Goal: Task Accomplishment & Management: Use online tool/utility

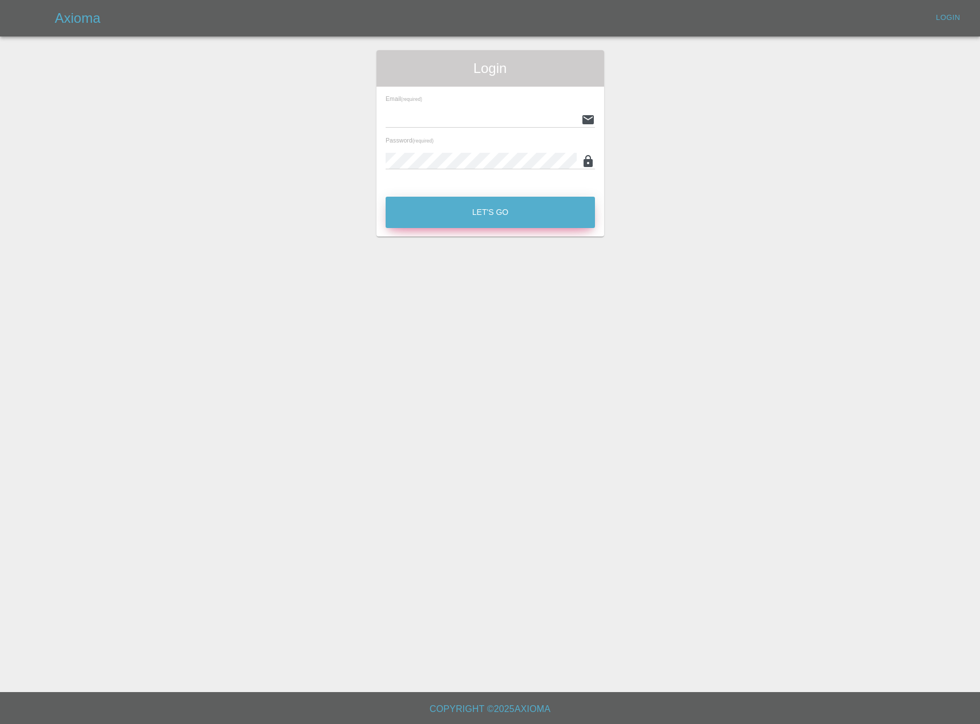
type input "[EMAIL_ADDRESS][DOMAIN_NAME]"
click at [487, 213] on button "Let's Go" at bounding box center [490, 212] width 209 height 31
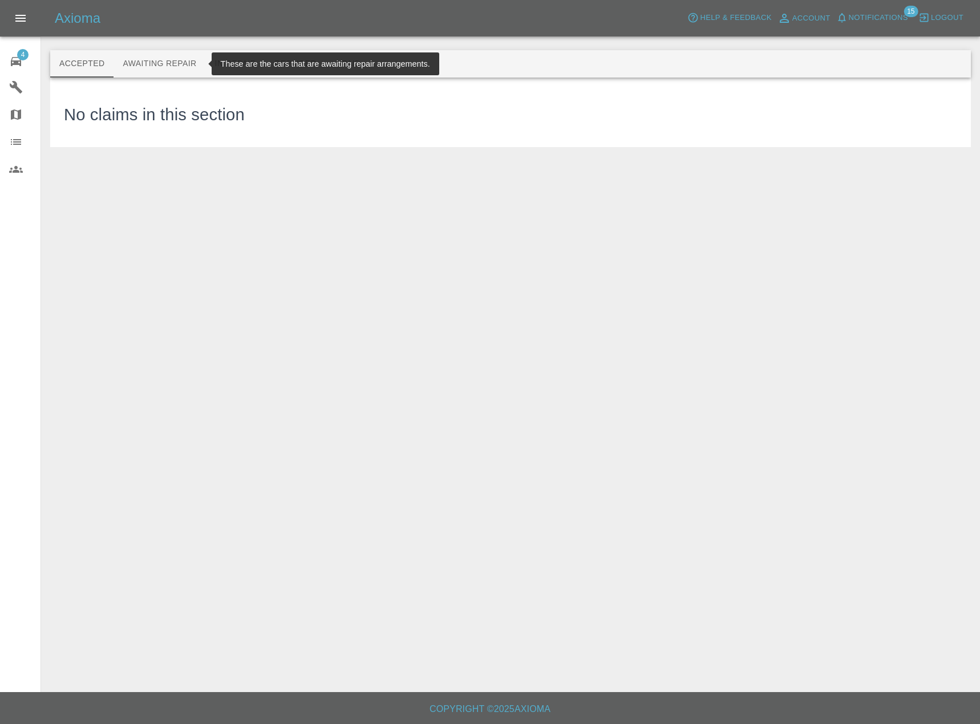
click at [183, 58] on button "Awaiting Repair" at bounding box center [159, 63] width 92 height 27
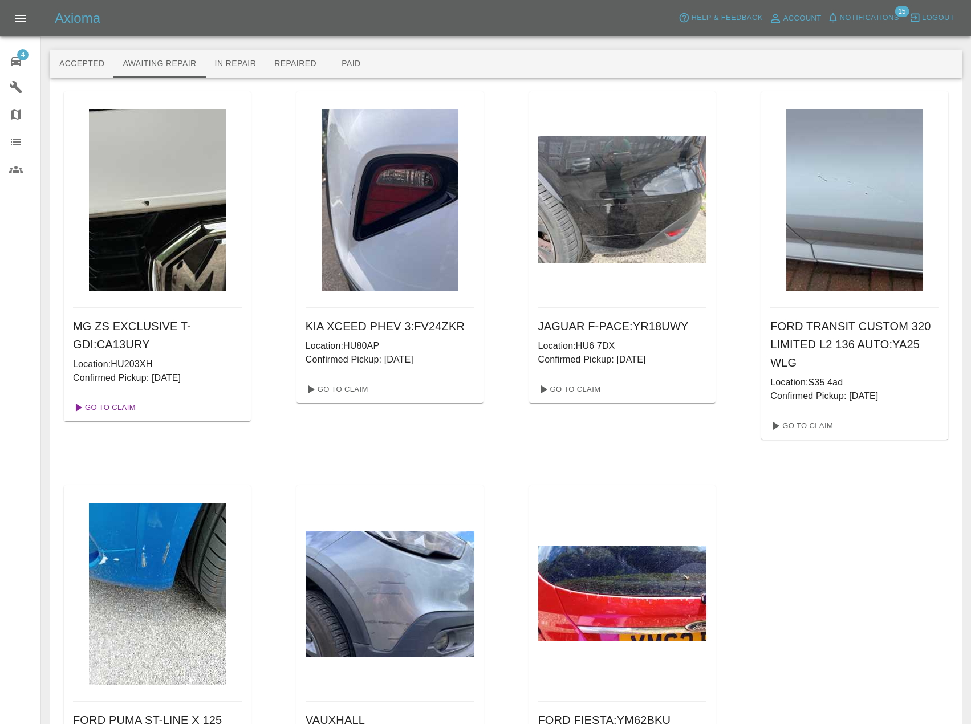
click at [112, 412] on link "Go To Claim" at bounding box center [103, 408] width 70 height 18
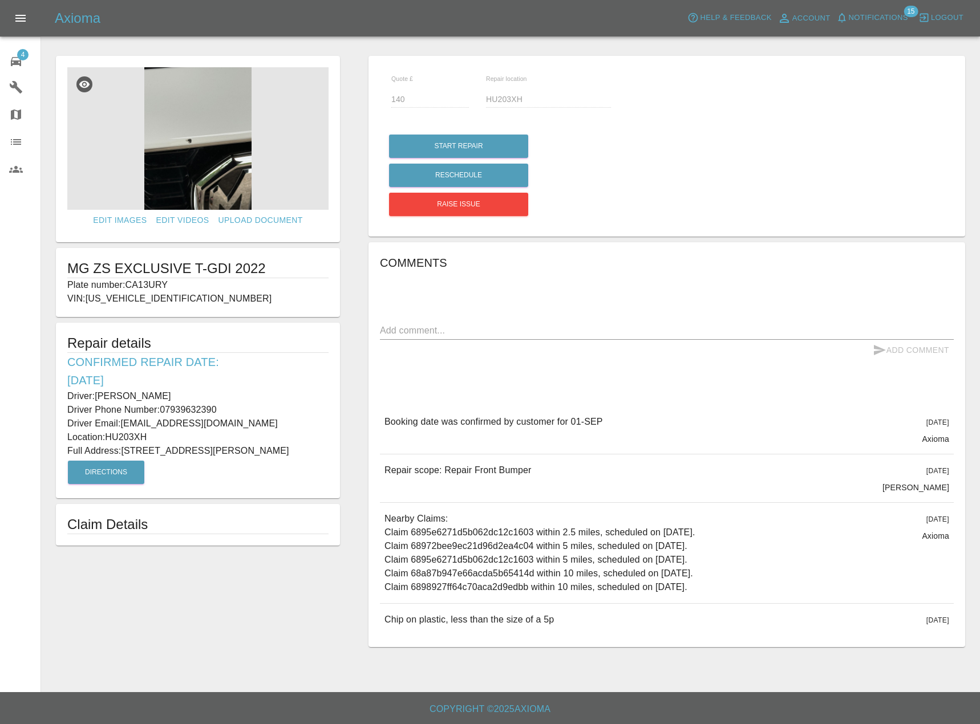
drag, startPoint x: 110, startPoint y: 463, endPoint x: 63, endPoint y: 394, distance: 83.0
click at [63, 394] on div "Repair details Confirmed Repair Date: [DATE] Driver: [PERSON_NAME] Driver Phone…" at bounding box center [198, 411] width 284 height 176
copy div "Driver: [PERSON_NAME] Driver Phone Number: 07939632390 Driver Email: [EMAIL_ADD…"
click at [211, 151] on img at bounding box center [197, 138] width 261 height 143
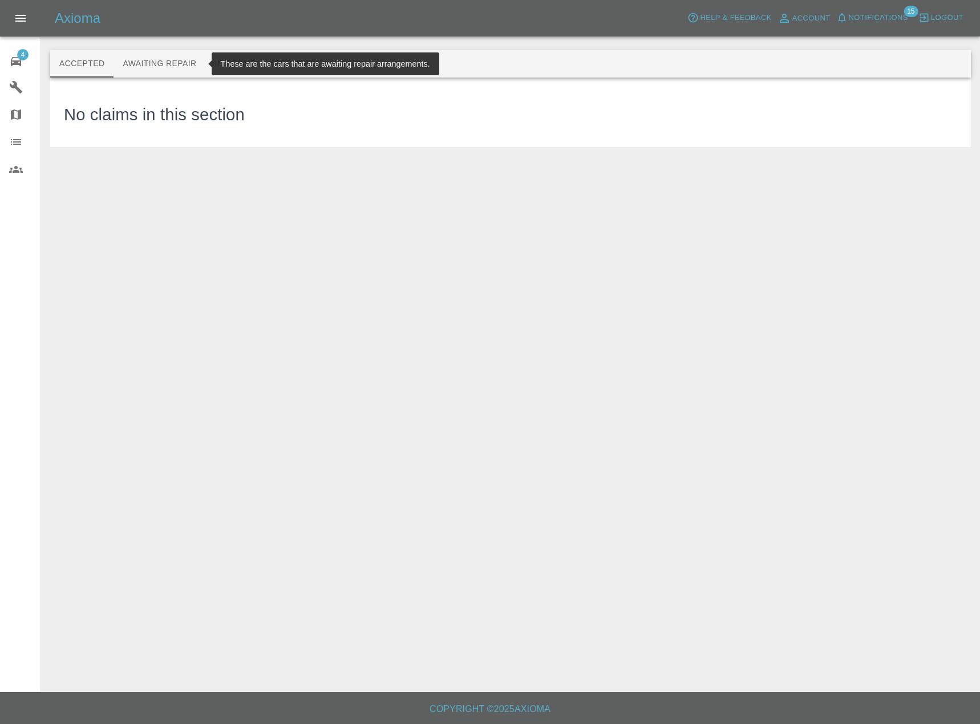
click at [143, 58] on button "Awaiting Repair" at bounding box center [159, 63] width 92 height 27
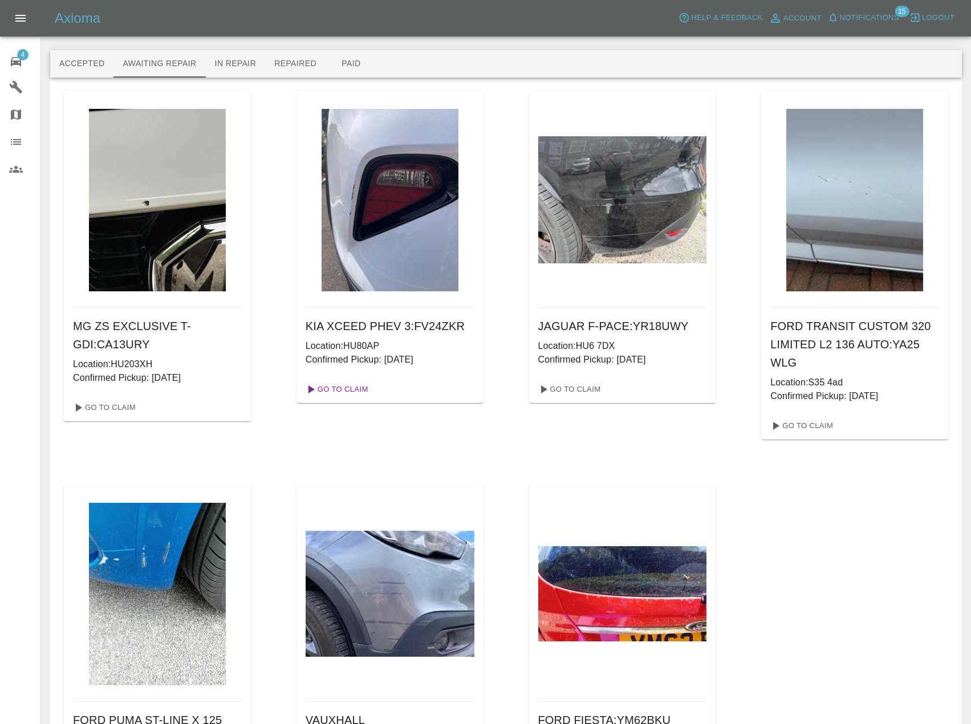
click at [347, 394] on link "Go To Claim" at bounding box center [336, 389] width 70 height 18
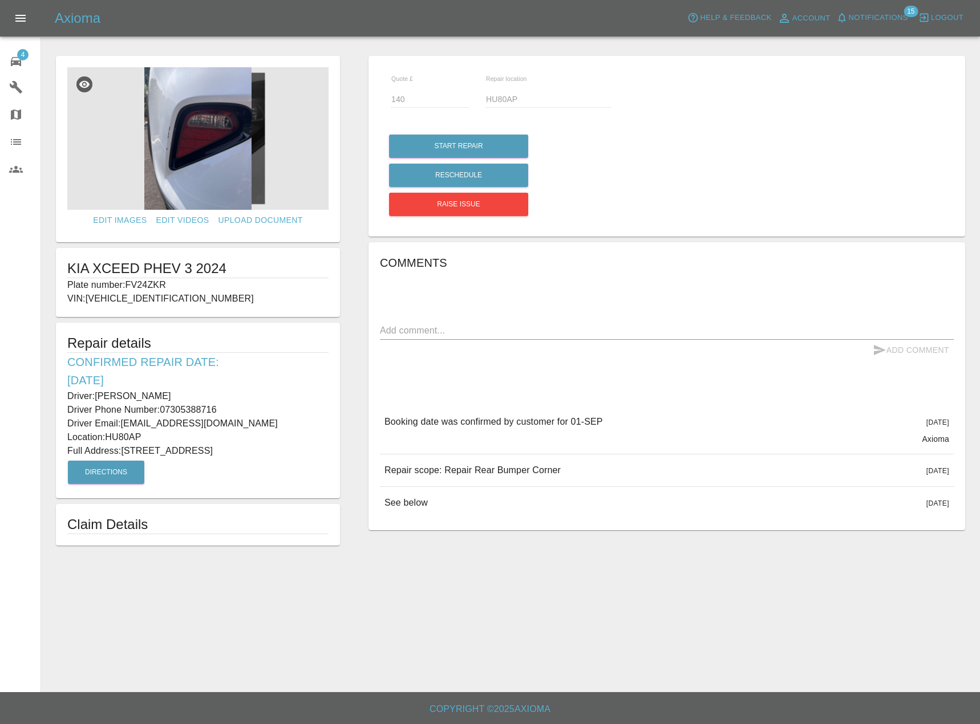
click at [194, 137] on img at bounding box center [197, 138] width 261 height 143
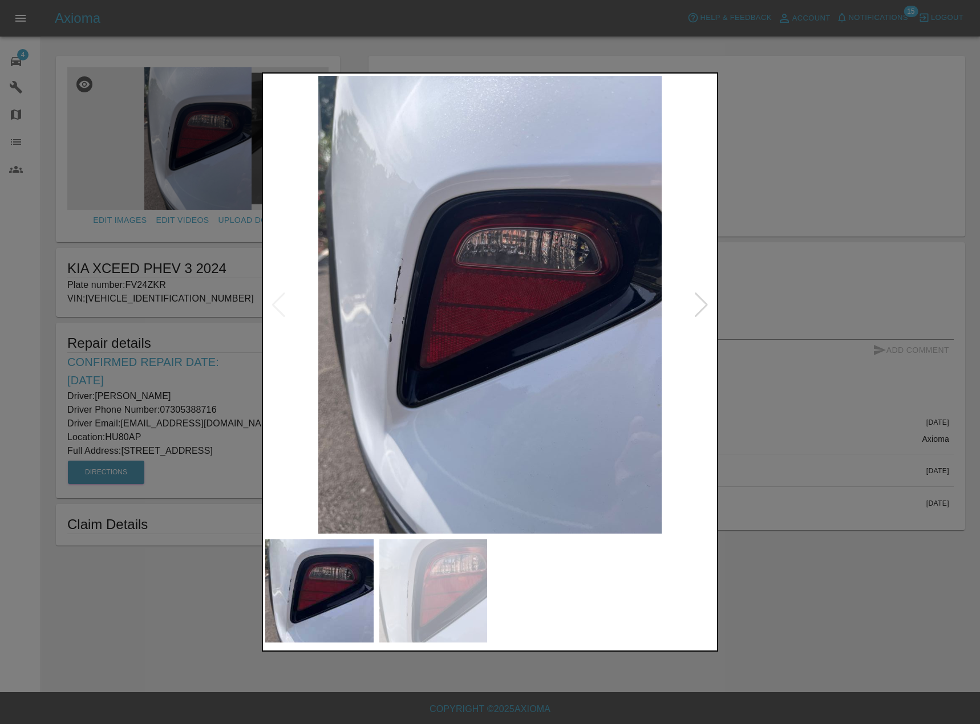
click at [437, 632] on img at bounding box center [433, 591] width 108 height 103
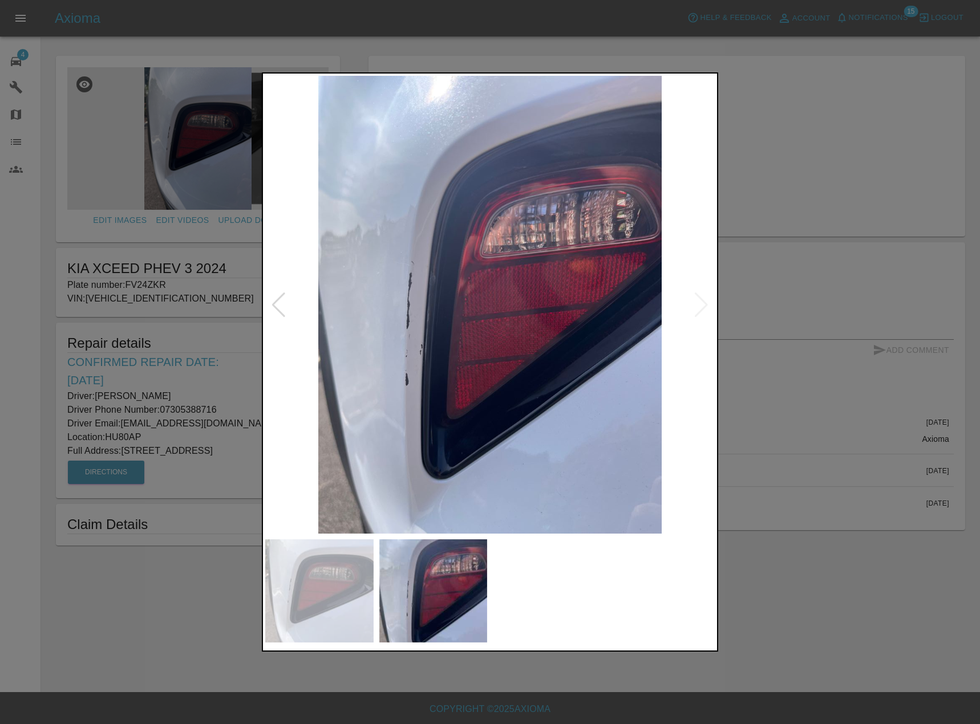
click at [305, 594] on img at bounding box center [319, 591] width 108 height 103
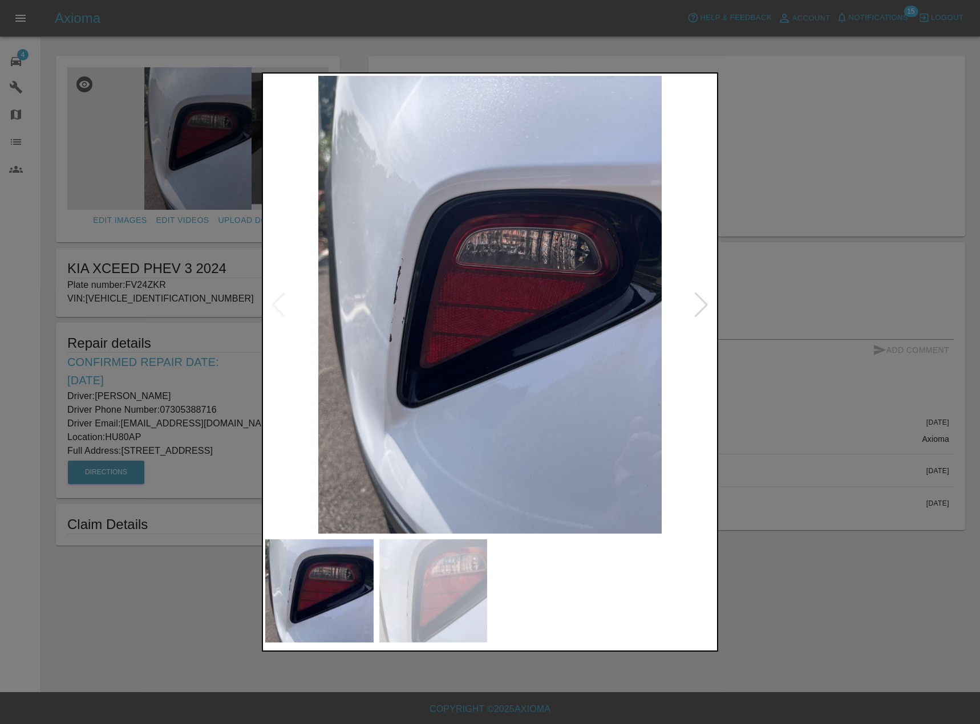
click at [139, 595] on div at bounding box center [490, 362] width 980 height 724
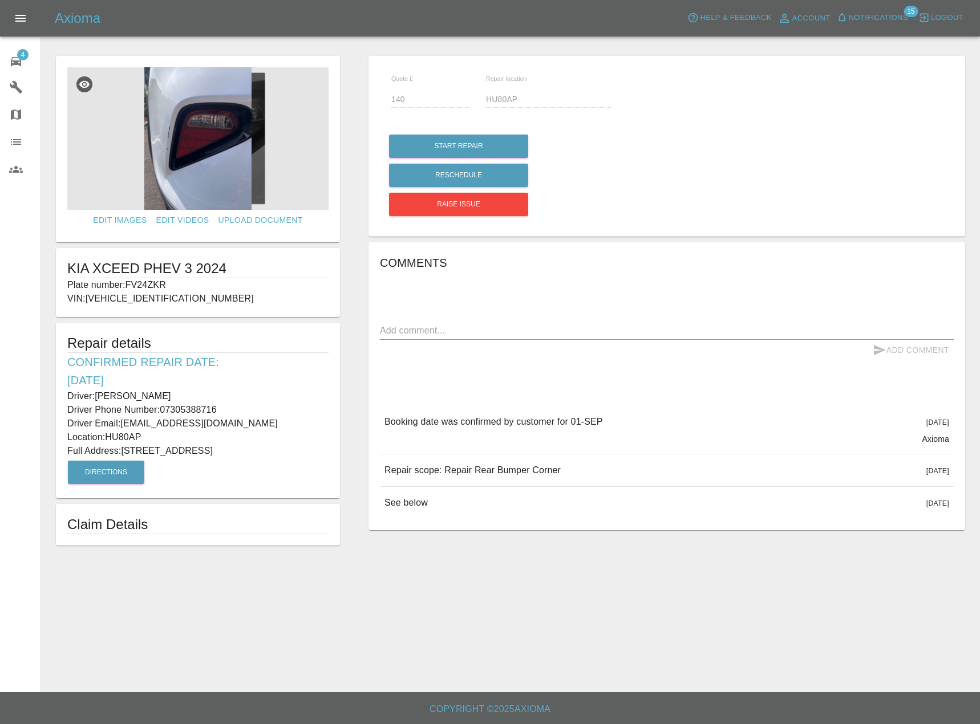
drag, startPoint x: 222, startPoint y: 450, endPoint x: 65, endPoint y: 396, distance: 166.3
click at [65, 396] on div "Repair details Confirmed Repair Date: [DATE] Driver: [PERSON_NAME] Driver Phone…" at bounding box center [198, 411] width 284 height 176
copy div "Driver: [PERSON_NAME] Driver Phone Number: 07305388716 Driver Email: [EMAIL_ADD…"
click at [464, 332] on textarea at bounding box center [667, 330] width 574 height 13
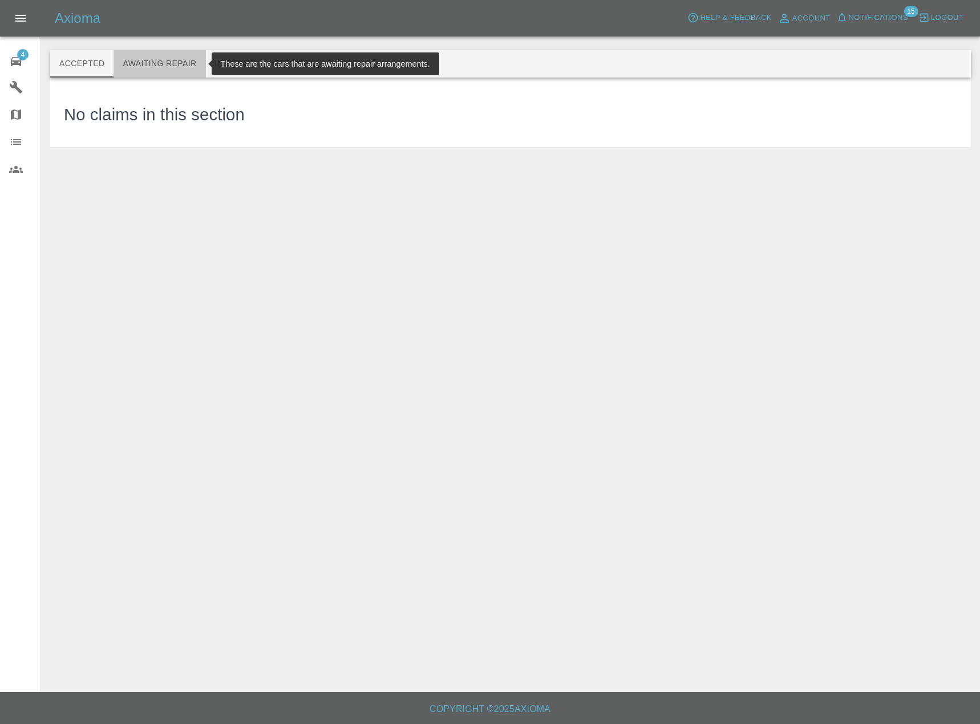
click at [149, 64] on button "Awaiting Repair" at bounding box center [159, 63] width 92 height 27
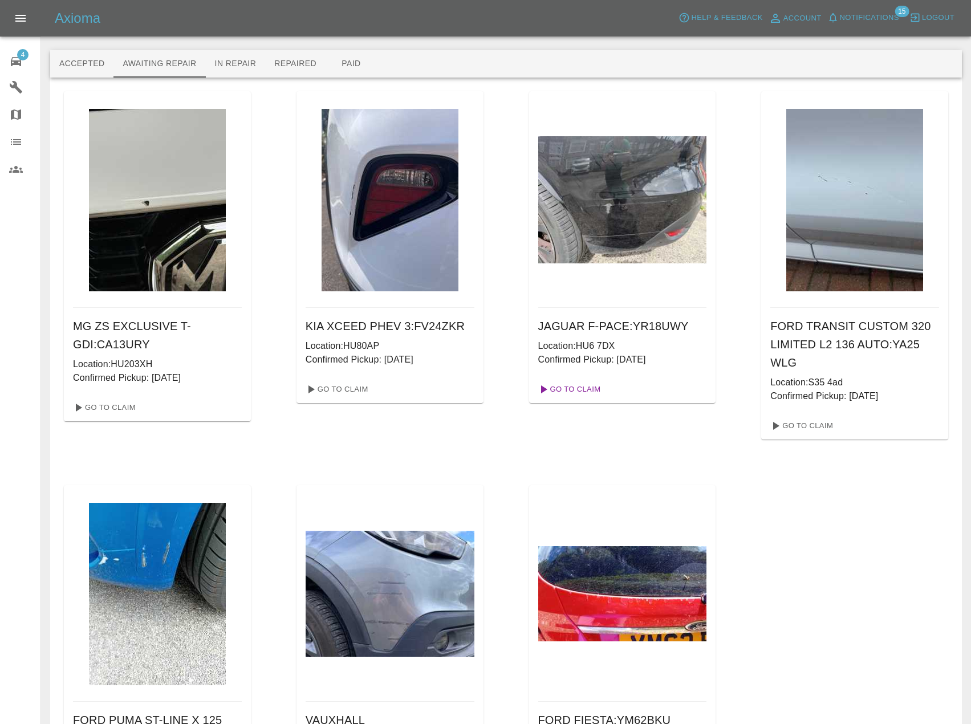
click at [588, 386] on link "Go To Claim" at bounding box center [569, 389] width 70 height 18
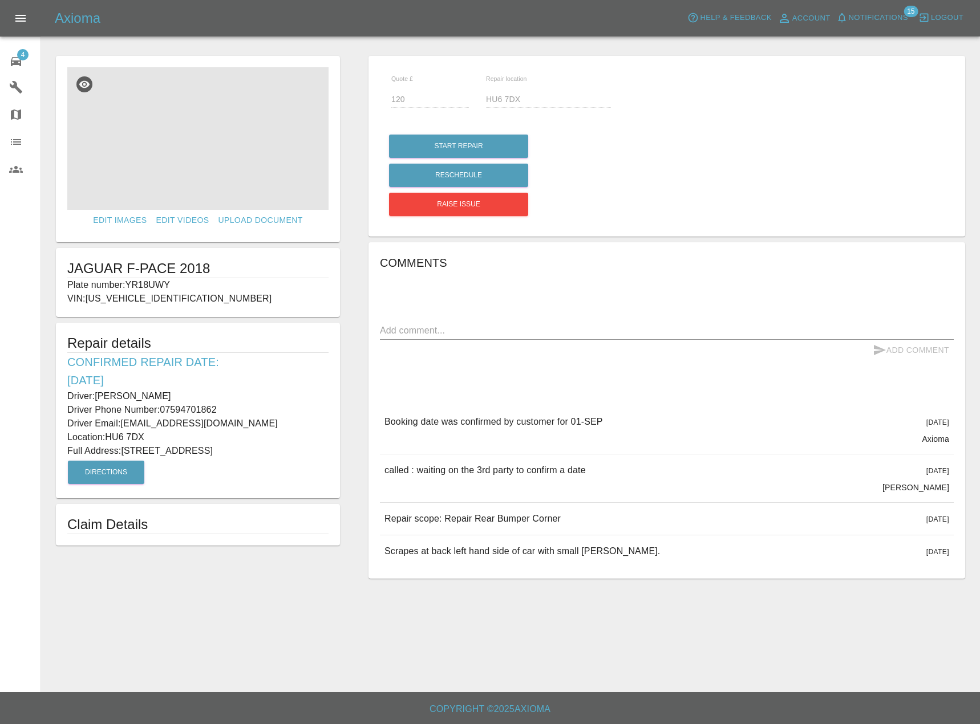
click at [208, 103] on img at bounding box center [197, 138] width 261 height 143
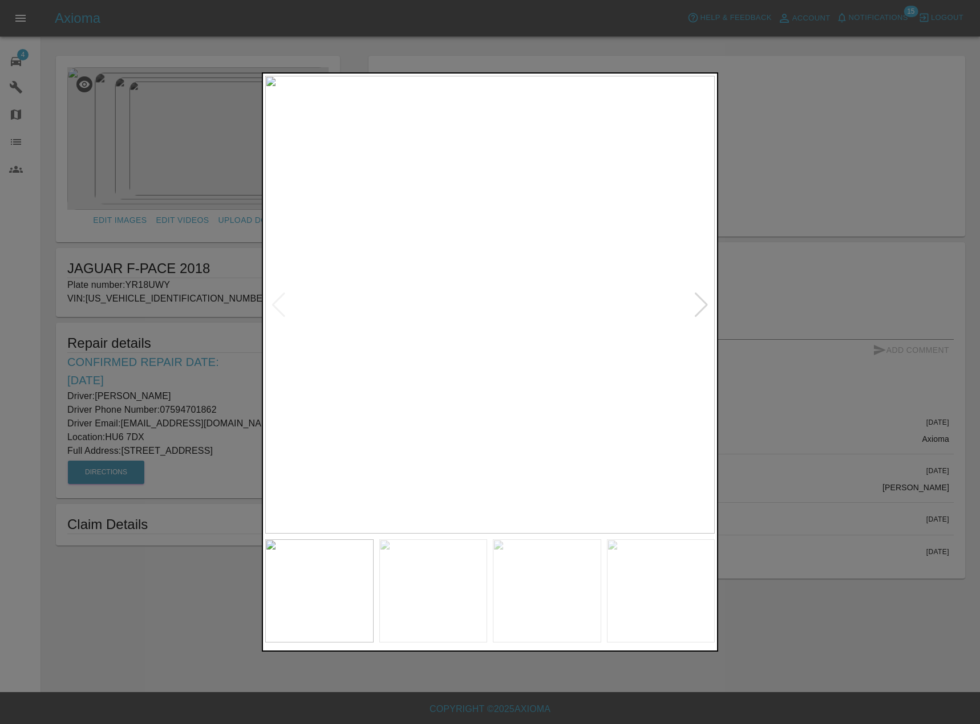
click at [426, 600] on img at bounding box center [433, 591] width 108 height 103
click at [544, 598] on img at bounding box center [547, 591] width 108 height 103
click at [643, 587] on img at bounding box center [661, 591] width 108 height 103
click at [573, 558] on img at bounding box center [547, 591] width 108 height 103
click at [204, 538] on div at bounding box center [490, 362] width 980 height 724
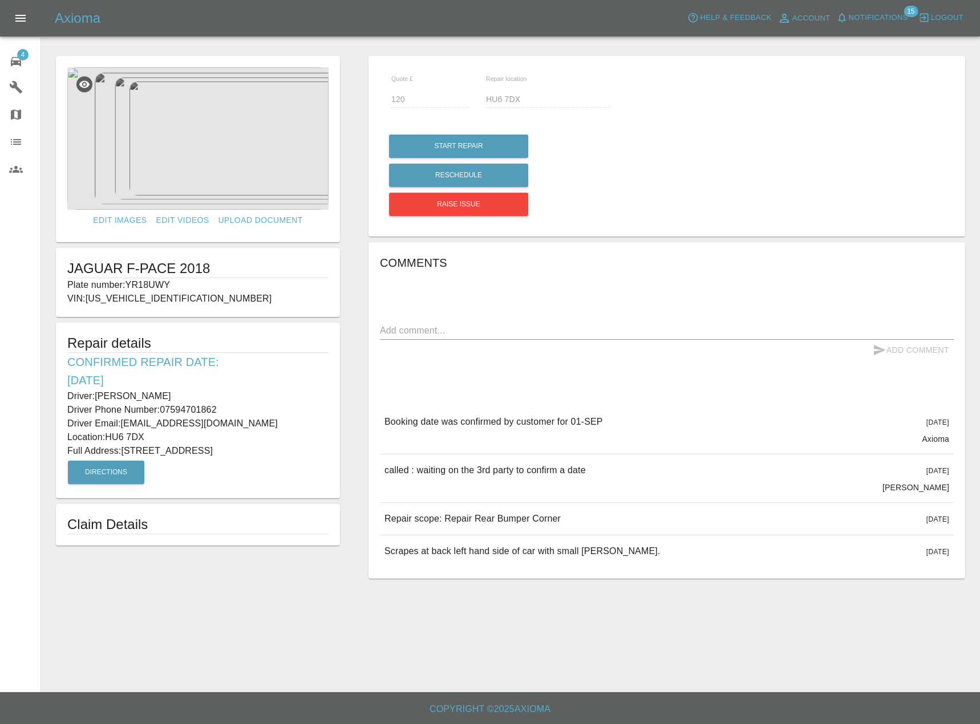
drag, startPoint x: 279, startPoint y: 450, endPoint x: 61, endPoint y: 391, distance: 225.8
click at [61, 391] on div "Repair details Confirmed Repair Date: [DATE] Driver: [PERSON_NAME] Driver Phone…" at bounding box center [198, 411] width 284 height 176
copy div "Driver: [PERSON_NAME] Driver Phone Number: 07594701862 Driver Email: [EMAIL_ADD…"
click at [682, 374] on div "Comments x Add Comment Booking date was confirmed by customer for [DATE][DATE] …" at bounding box center [667, 411] width 574 height 314
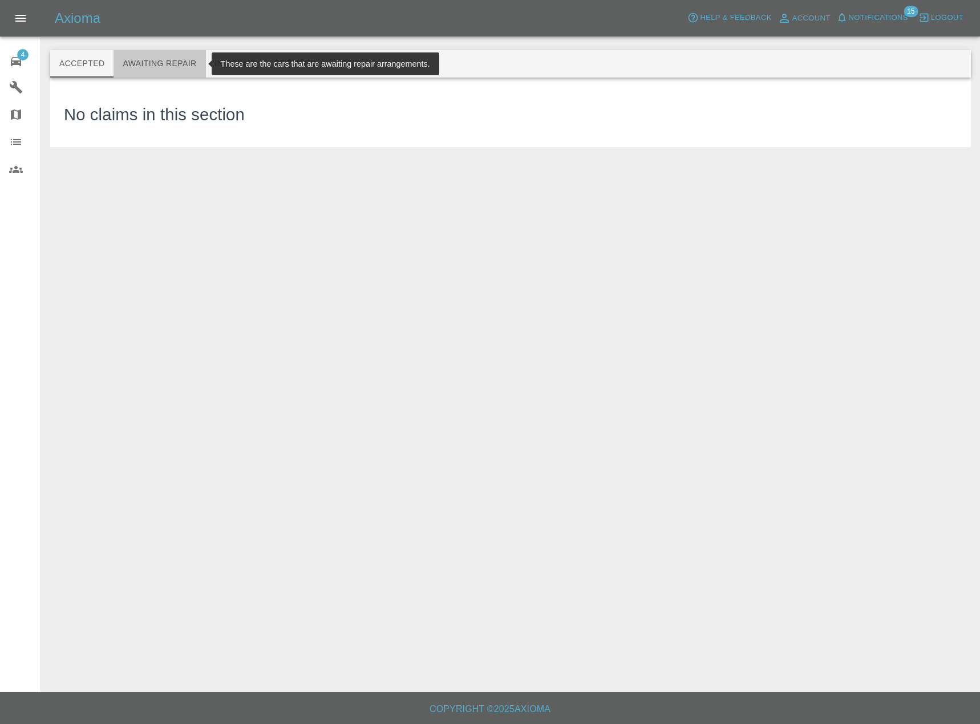
click at [178, 66] on button "Awaiting Repair" at bounding box center [159, 63] width 92 height 27
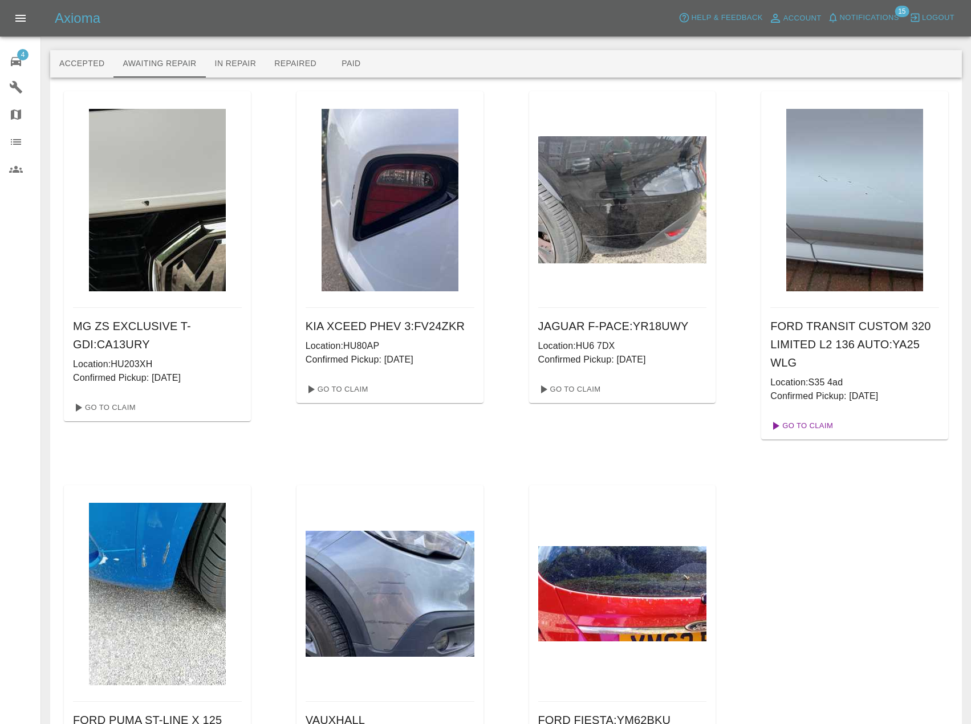
click at [815, 428] on link "Go To Claim" at bounding box center [801, 426] width 70 height 18
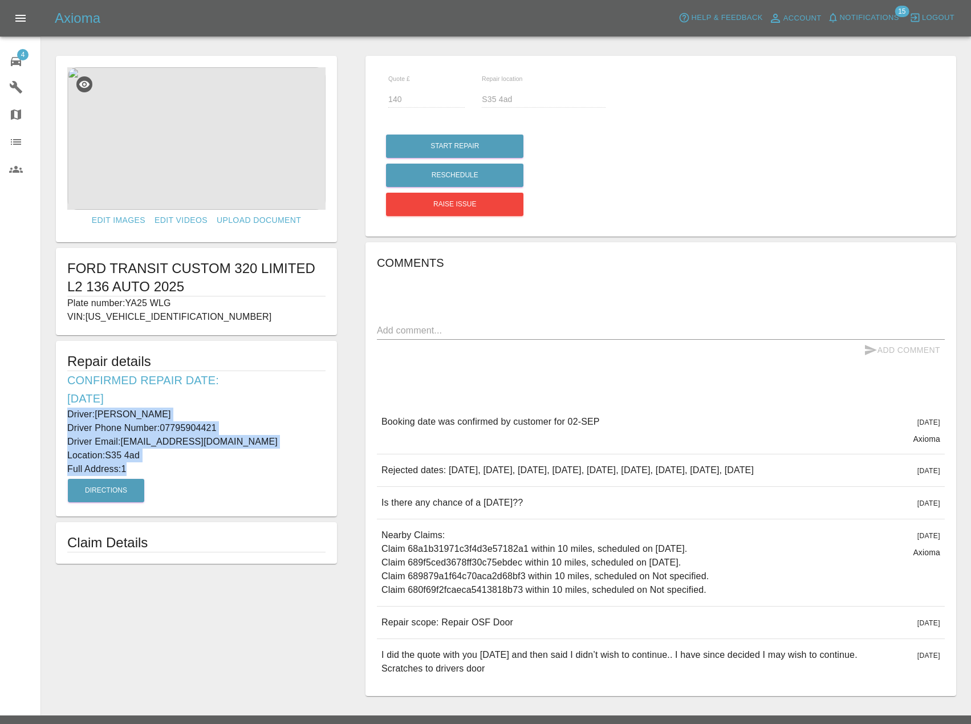
drag, startPoint x: 134, startPoint y: 469, endPoint x: 60, endPoint y: 412, distance: 93.9
click at [60, 412] on div "Repair details Confirmed Repair Date: [DATE] Driver: [PERSON_NAME] Driver Phone…" at bounding box center [196, 429] width 281 height 176
copy div "Driver: [PERSON_NAME] Driver Phone Number: 07795904421 Driver Email: [EMAIL_ADD…"
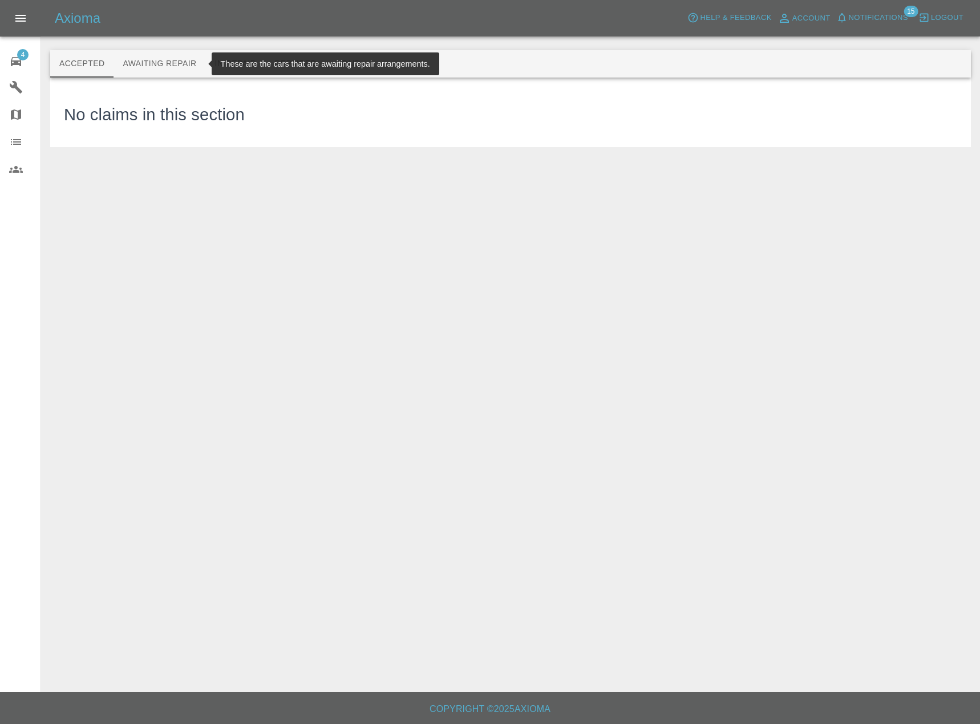
click at [163, 63] on button "Awaiting Repair" at bounding box center [159, 63] width 92 height 27
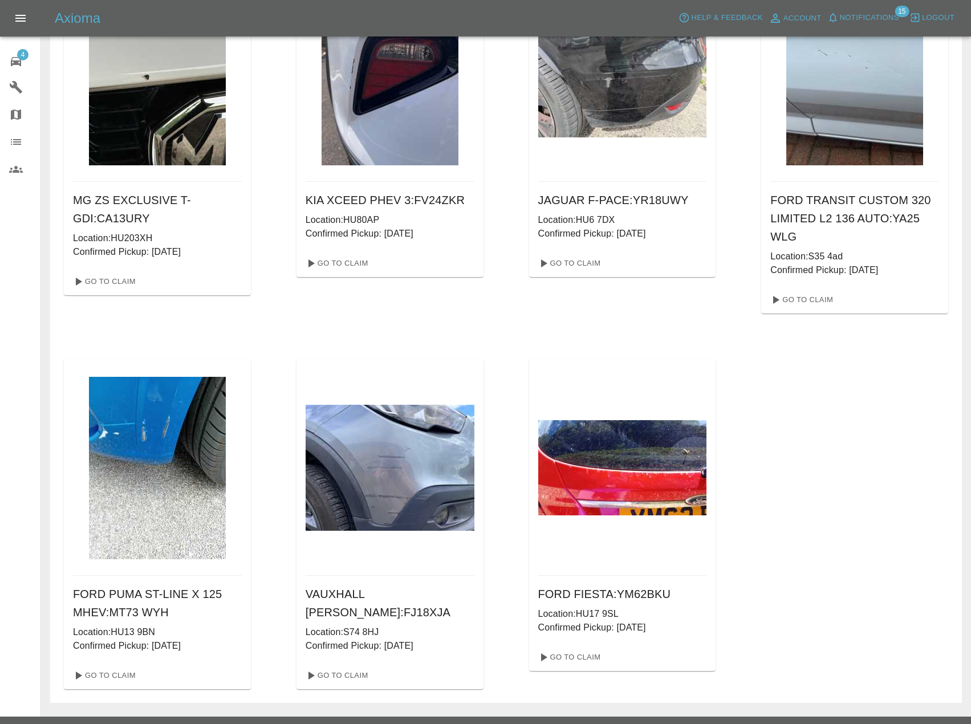
scroll to position [151, 0]
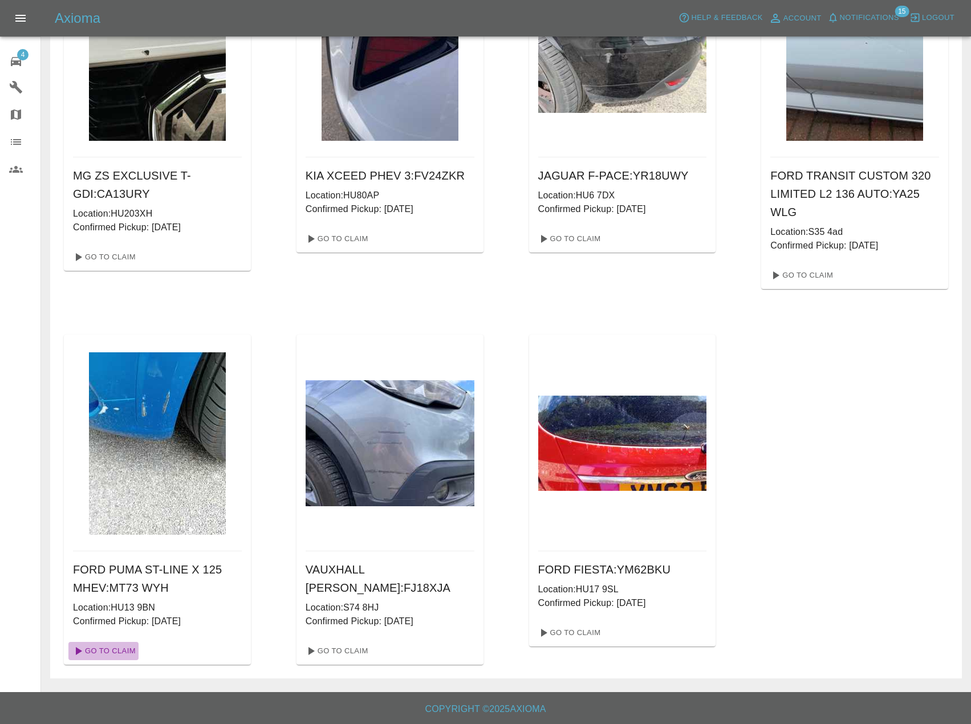
click at [116, 656] on link "Go To Claim" at bounding box center [103, 651] width 70 height 18
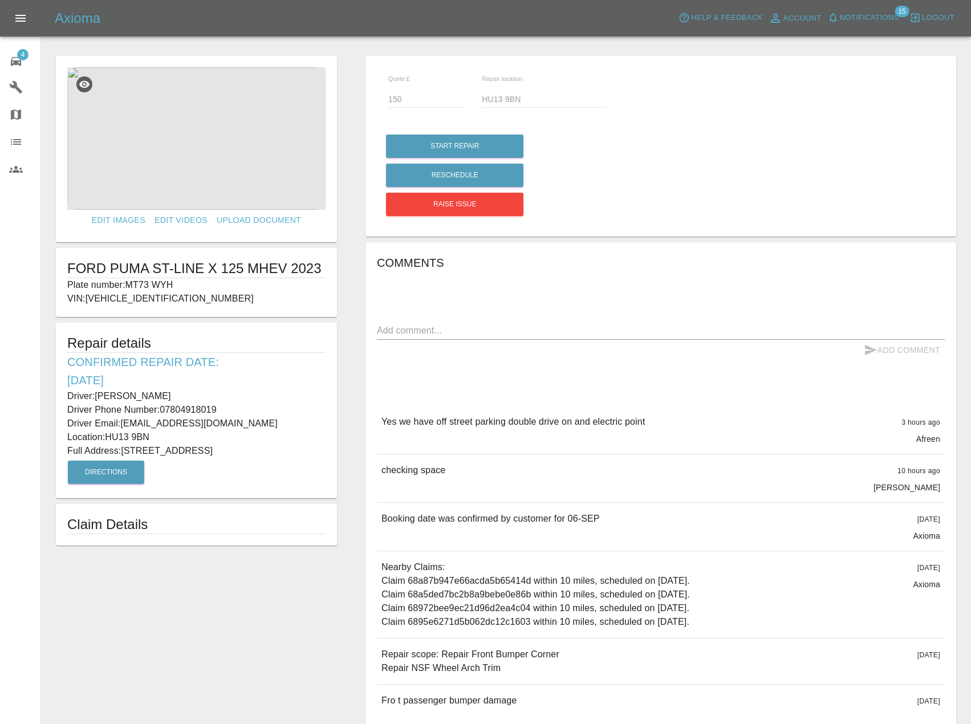
drag, startPoint x: 293, startPoint y: 451, endPoint x: 62, endPoint y: 394, distance: 238.5
click at [62, 394] on div "Repair details Confirmed Repair Date: [DATE] Driver: [PERSON_NAME] Driver Phone…" at bounding box center [196, 411] width 281 height 176
copy div "Driver: [PERSON_NAME] Driver Phone Number: 07804918019 Driver Email: [EMAIL_ADD…"
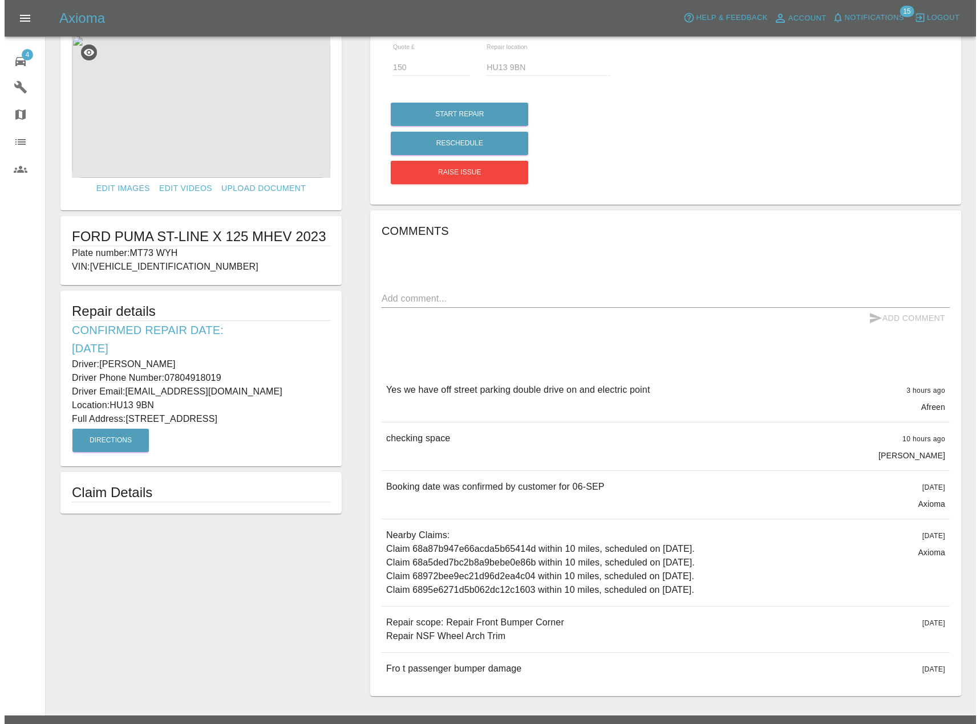
scroll to position [57, 0]
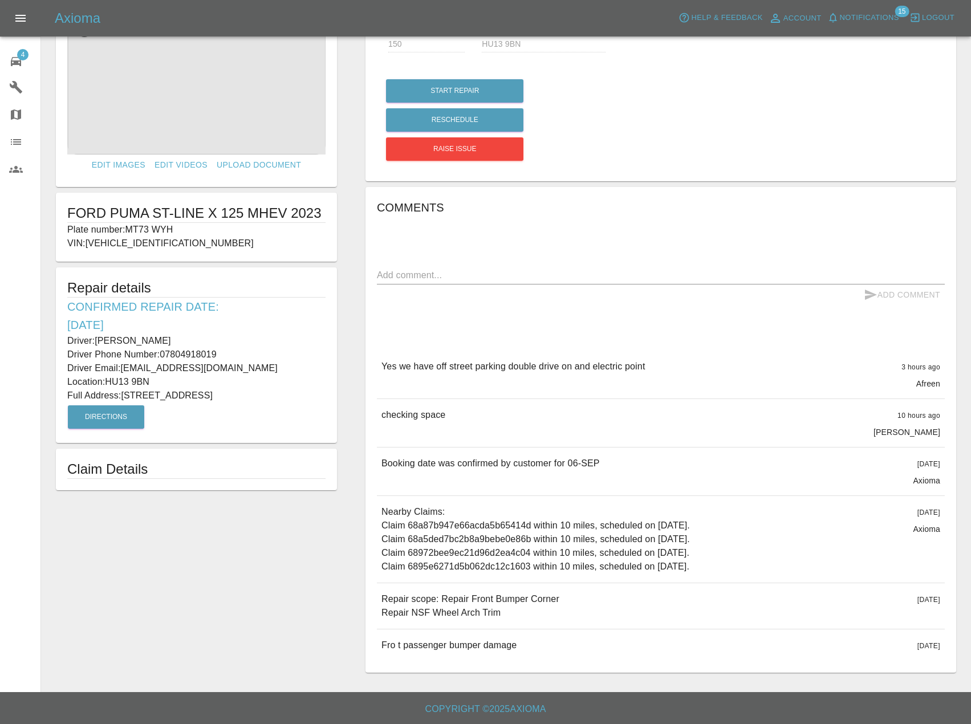
click at [201, 99] on img at bounding box center [196, 83] width 258 height 143
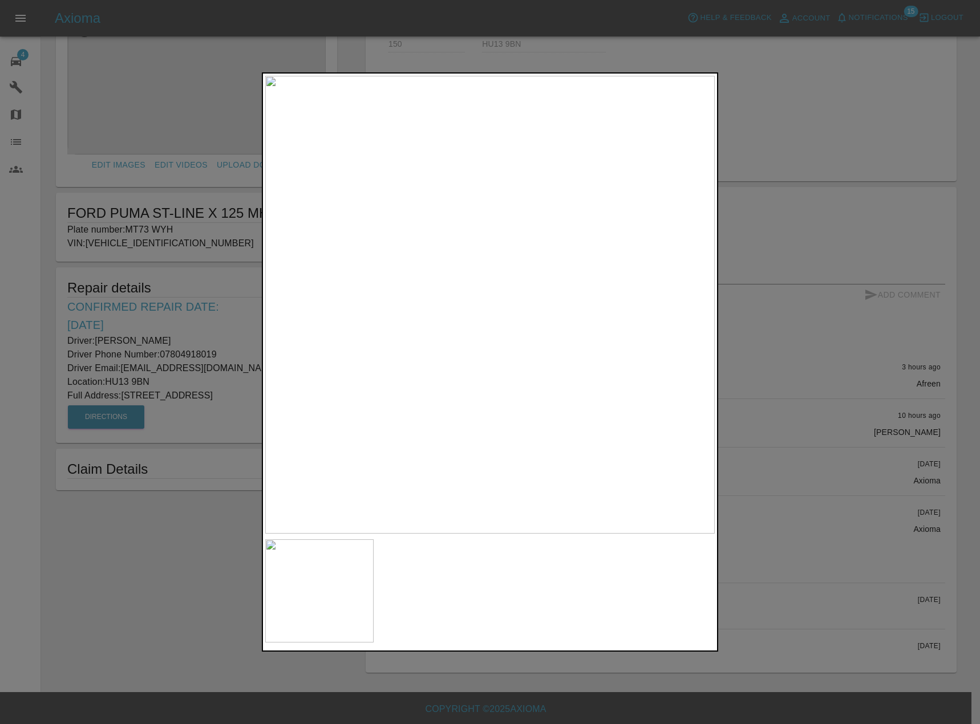
click at [194, 345] on div at bounding box center [490, 362] width 980 height 724
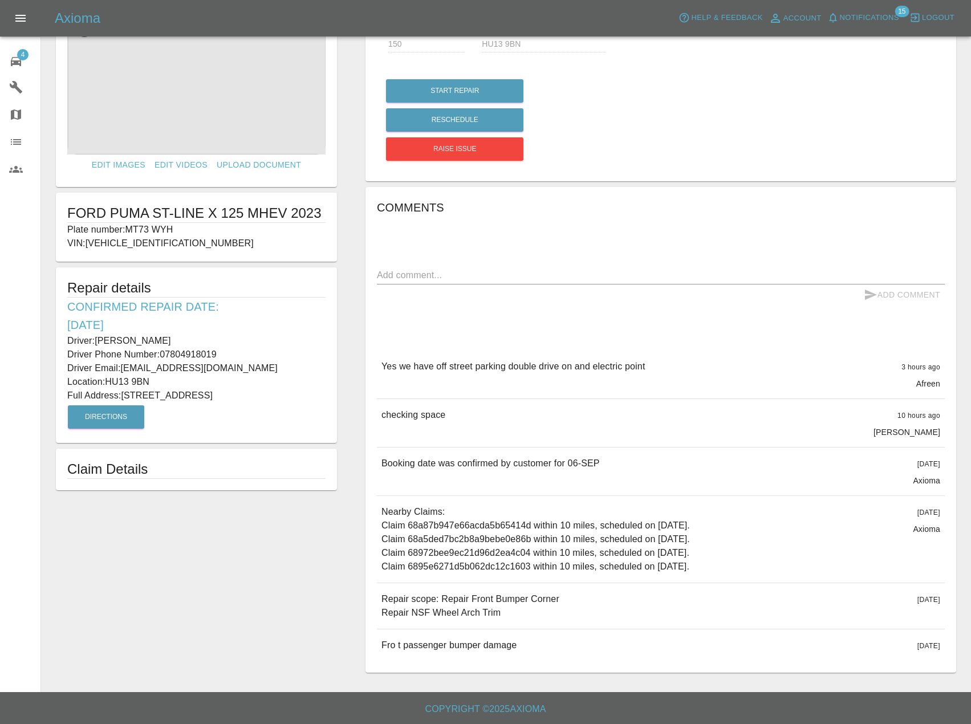
click at [233, 47] on img at bounding box center [196, 83] width 258 height 143
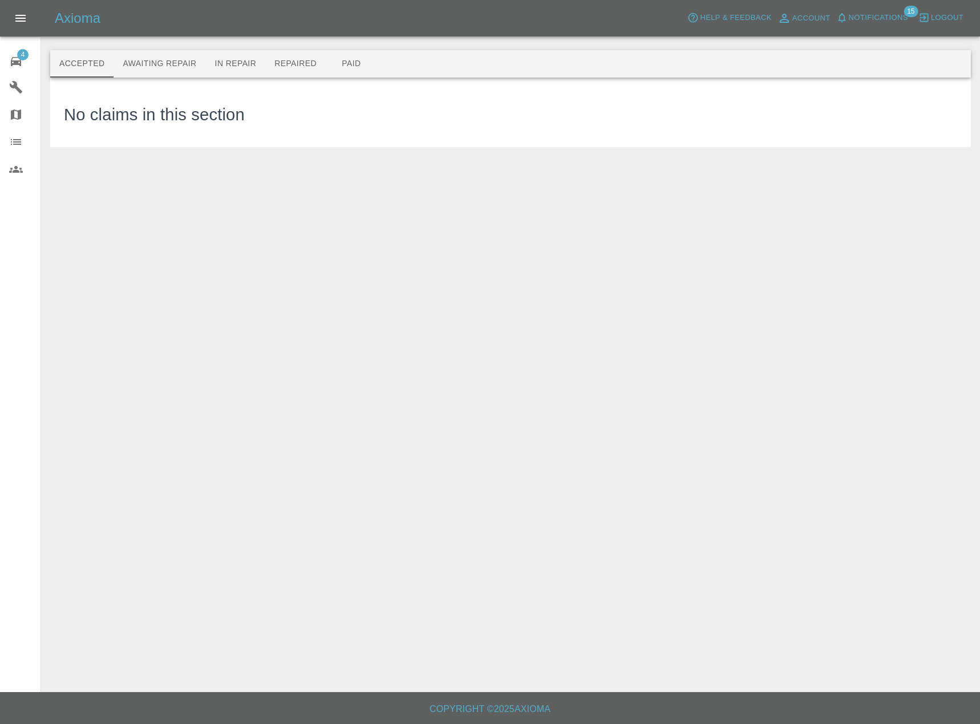
drag, startPoint x: 249, startPoint y: 307, endPoint x: 228, endPoint y: 317, distance: 23.7
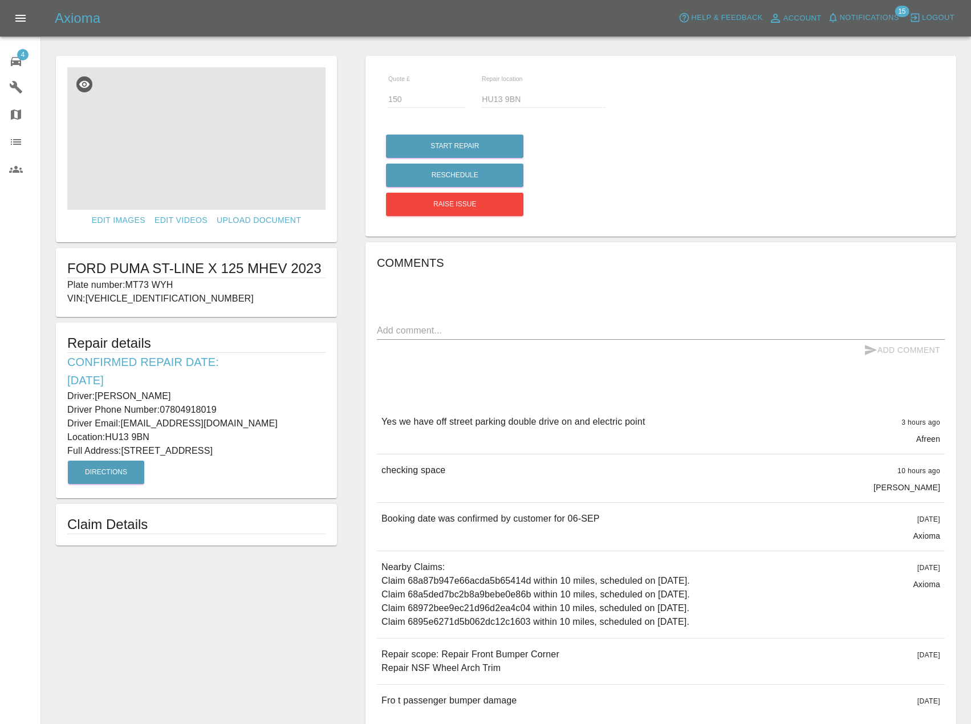
click at [124, 151] on img at bounding box center [196, 138] width 258 height 143
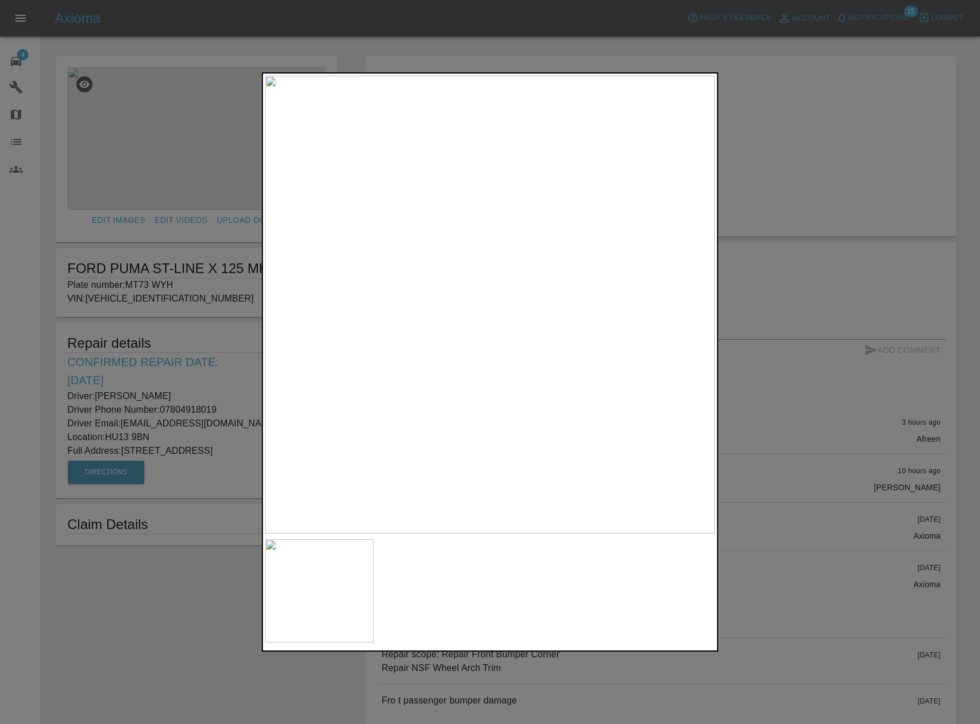
click at [213, 304] on div at bounding box center [490, 362] width 980 height 724
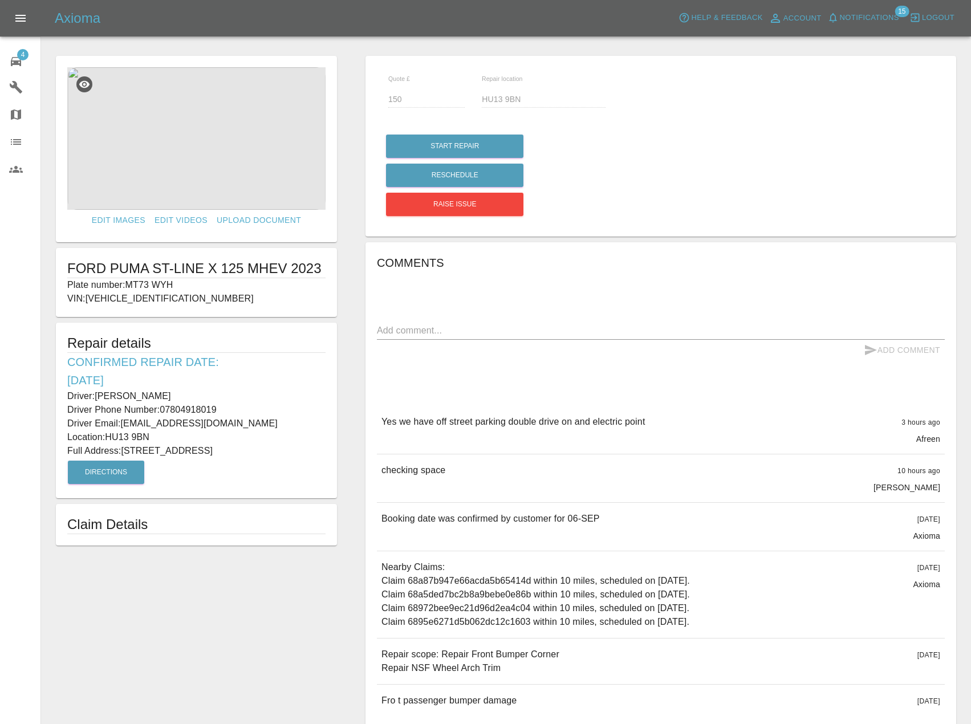
click at [15, 52] on div "4" at bounding box center [25, 60] width 32 height 17
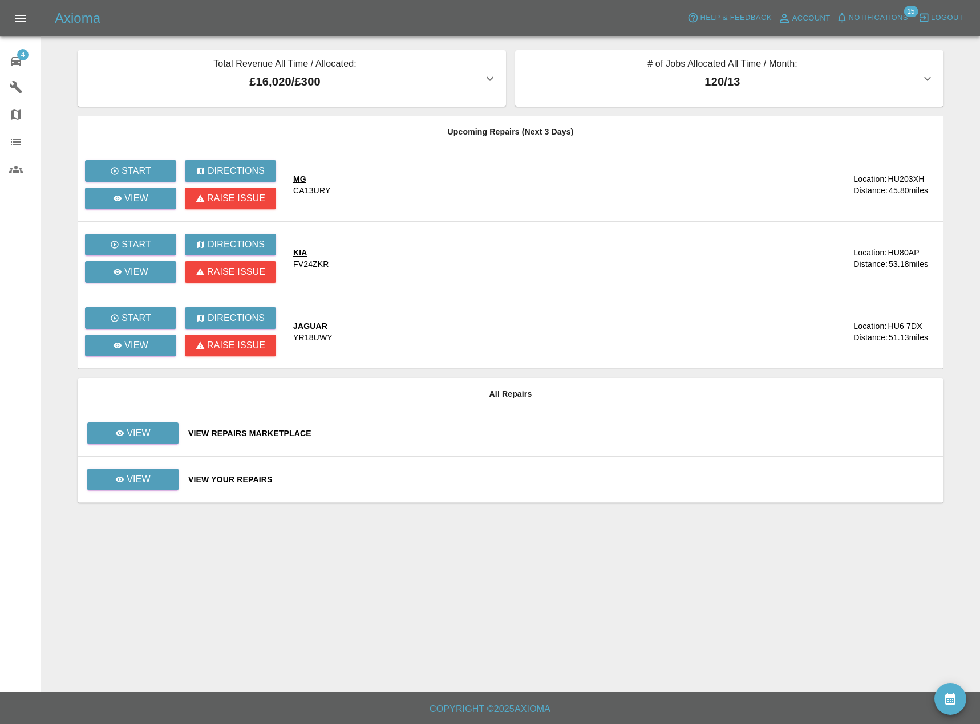
click at [155, 444] on td "View" at bounding box center [129, 434] width 102 height 46
click at [157, 431] on link "View" at bounding box center [132, 434] width 91 height 22
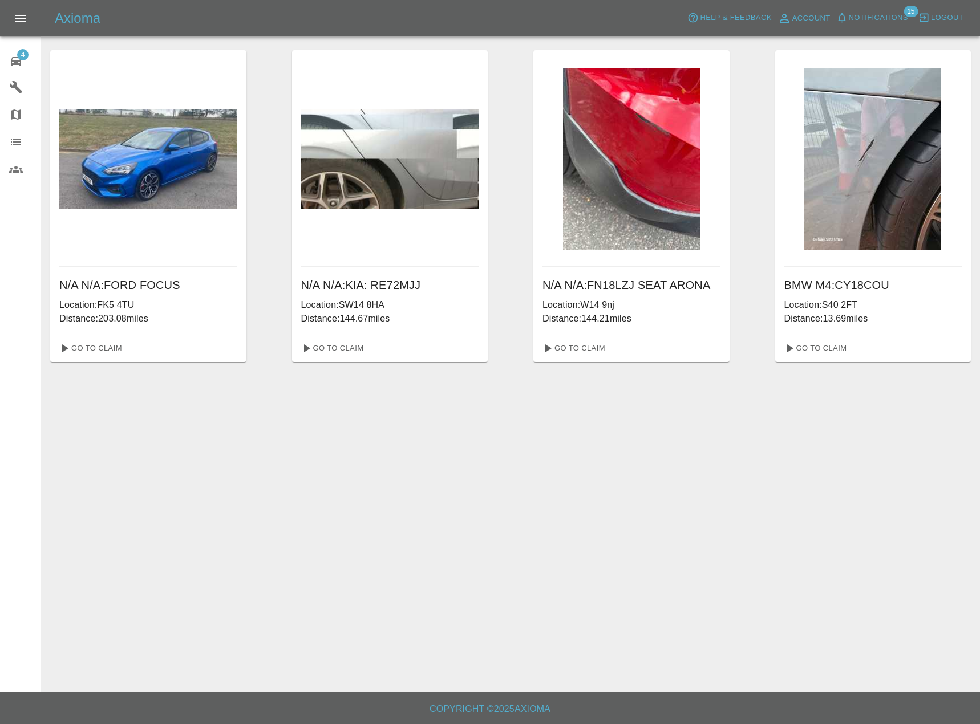
click at [879, 150] on img at bounding box center [872, 159] width 137 height 183
click at [808, 349] on link "Go To Claim" at bounding box center [815, 348] width 70 height 18
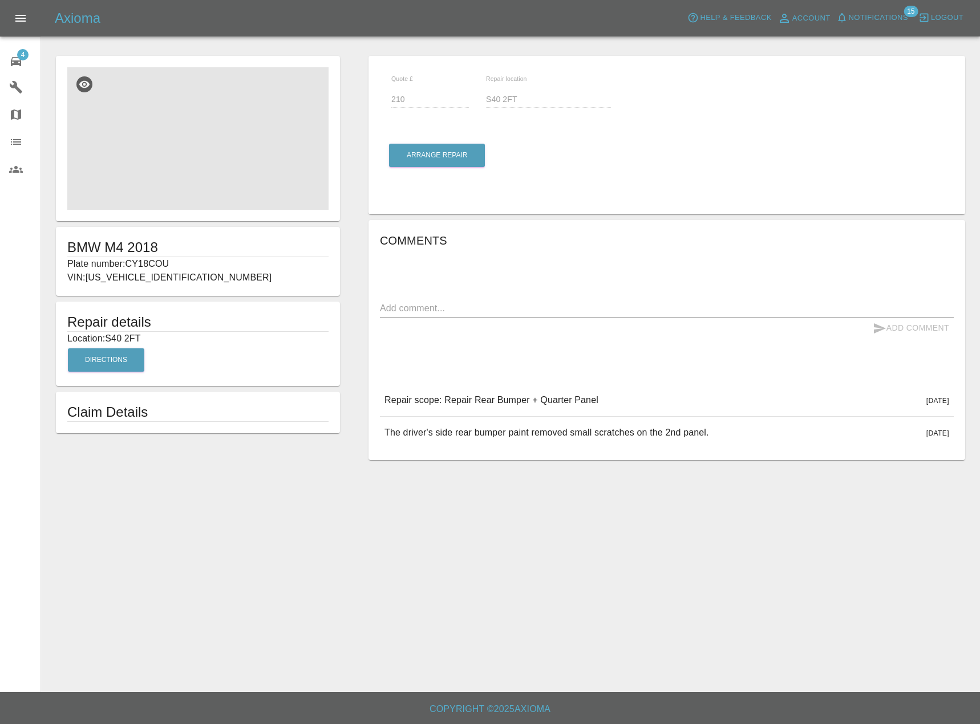
click at [224, 152] on img at bounding box center [197, 138] width 261 height 143
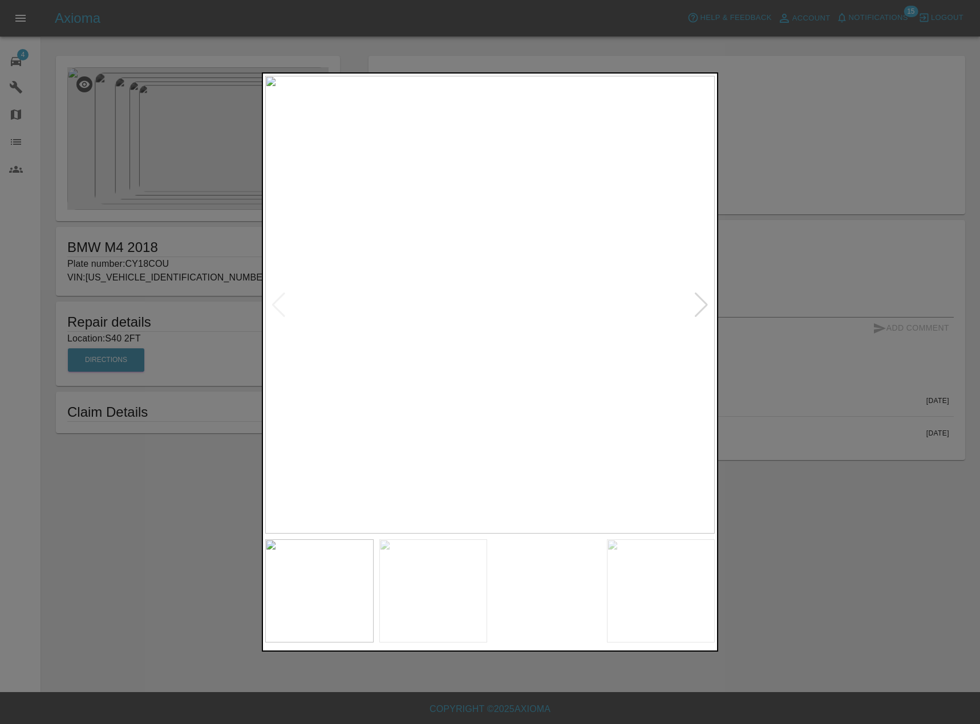
click at [461, 618] on img at bounding box center [433, 591] width 108 height 103
click at [556, 598] on img at bounding box center [547, 591] width 108 height 103
click at [634, 600] on img at bounding box center [661, 591] width 108 height 103
click at [352, 605] on img at bounding box center [319, 591] width 108 height 103
click at [845, 317] on div at bounding box center [490, 362] width 980 height 724
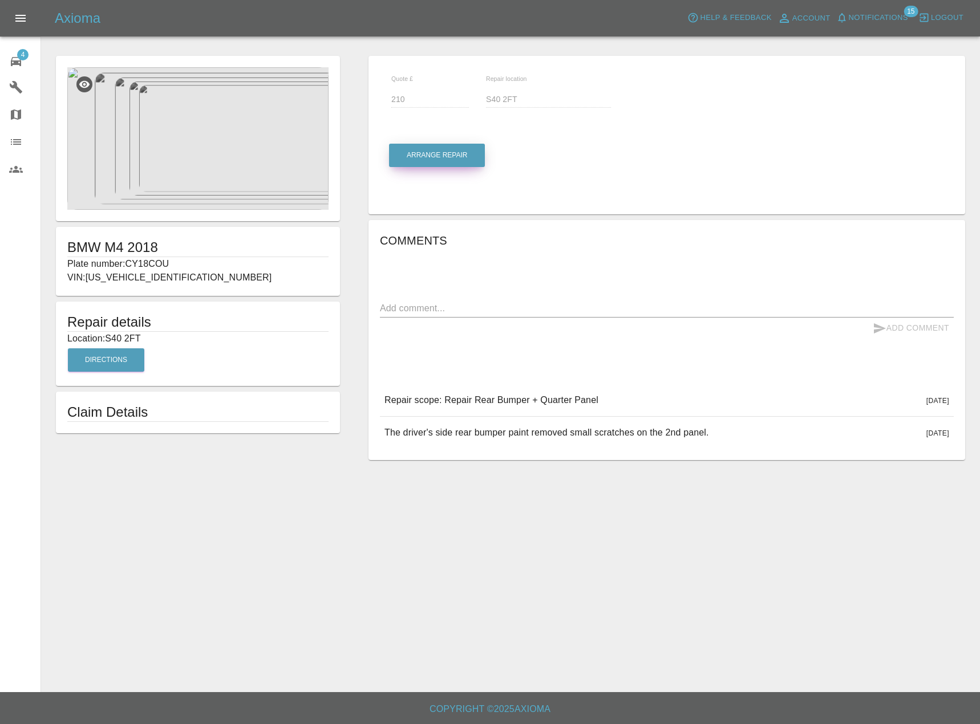
click at [421, 149] on button "Arrange Repair" at bounding box center [437, 155] width 96 height 23
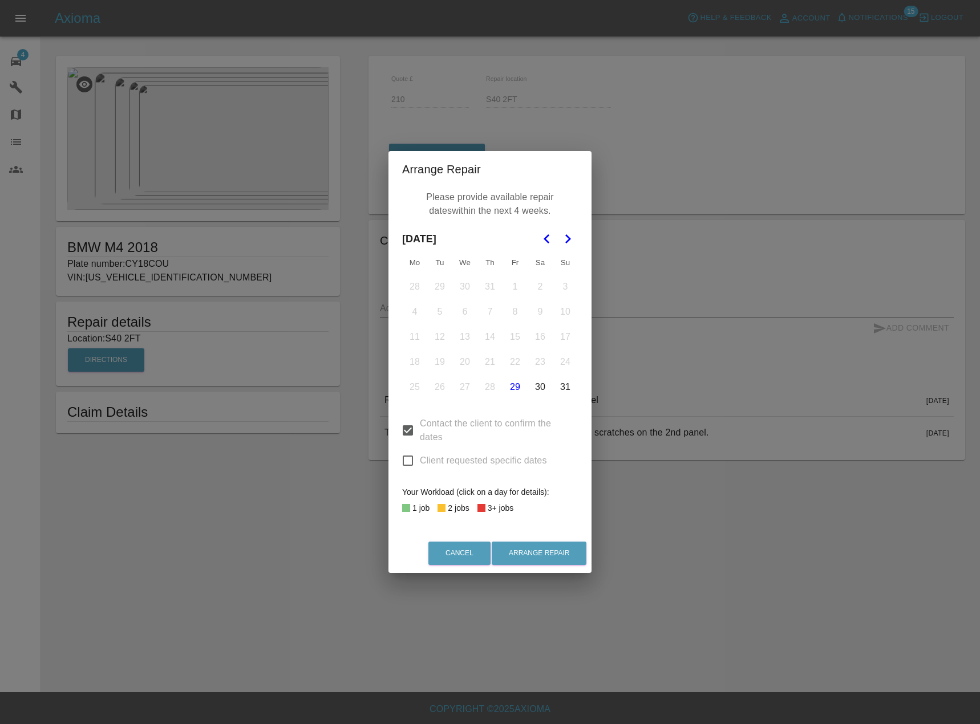
click at [567, 241] on polygon "Go to the Next Month" at bounding box center [568, 238] width 6 height 9
click at [467, 291] on button "3" at bounding box center [465, 287] width 24 height 24
click at [512, 290] on button "5" at bounding box center [515, 287] width 24 height 24
click at [440, 316] on button "9" at bounding box center [440, 312] width 24 height 24
click at [436, 290] on button "2" at bounding box center [440, 287] width 24 height 24
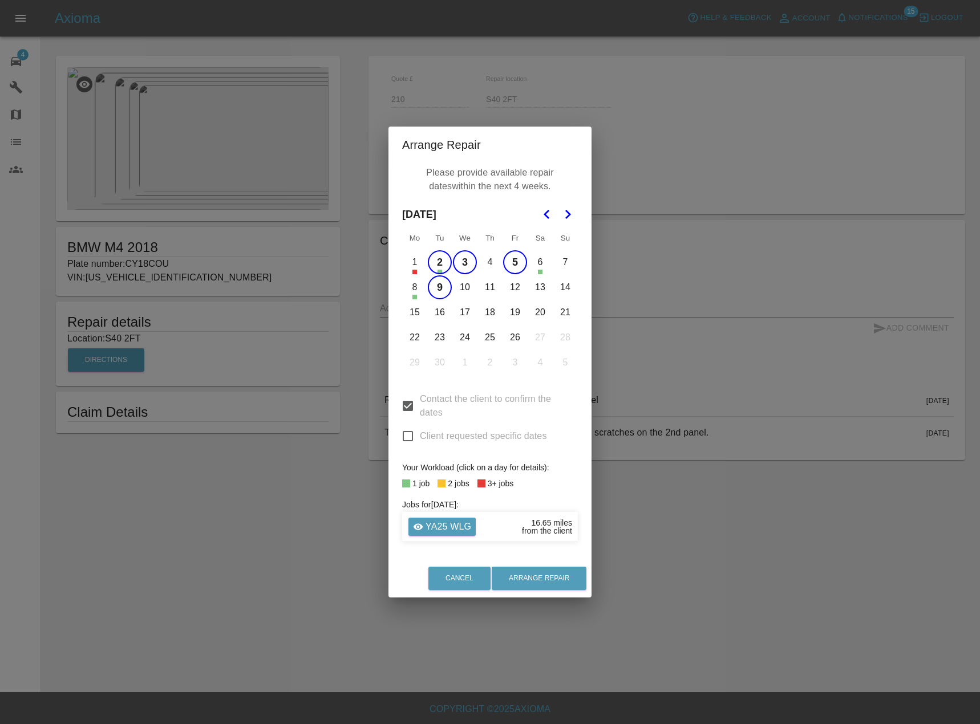
click at [464, 283] on button "10" at bounding box center [465, 287] width 24 height 24
click at [492, 291] on button "11" at bounding box center [490, 287] width 24 height 24
click at [517, 288] on button "12" at bounding box center [515, 287] width 24 height 24
click at [438, 312] on button "16" at bounding box center [440, 313] width 24 height 24
click at [462, 315] on button "17" at bounding box center [465, 313] width 24 height 24
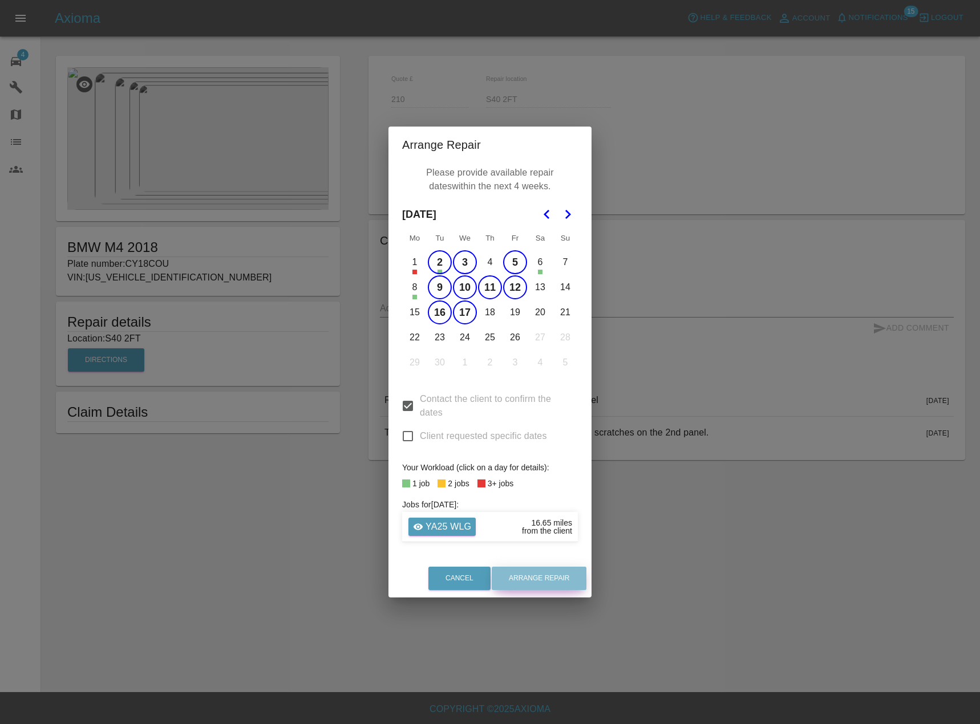
click at [550, 582] on button "Arrange Repair" at bounding box center [539, 578] width 95 height 23
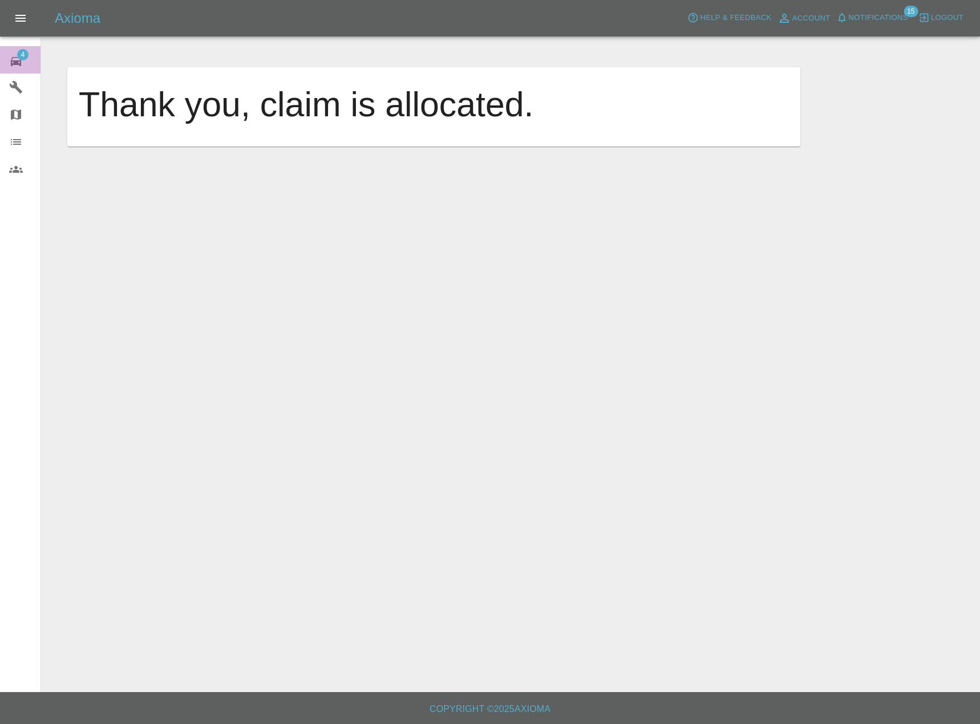
click at [10, 46] on link "4 Repair home" at bounding box center [20, 59] width 40 height 27
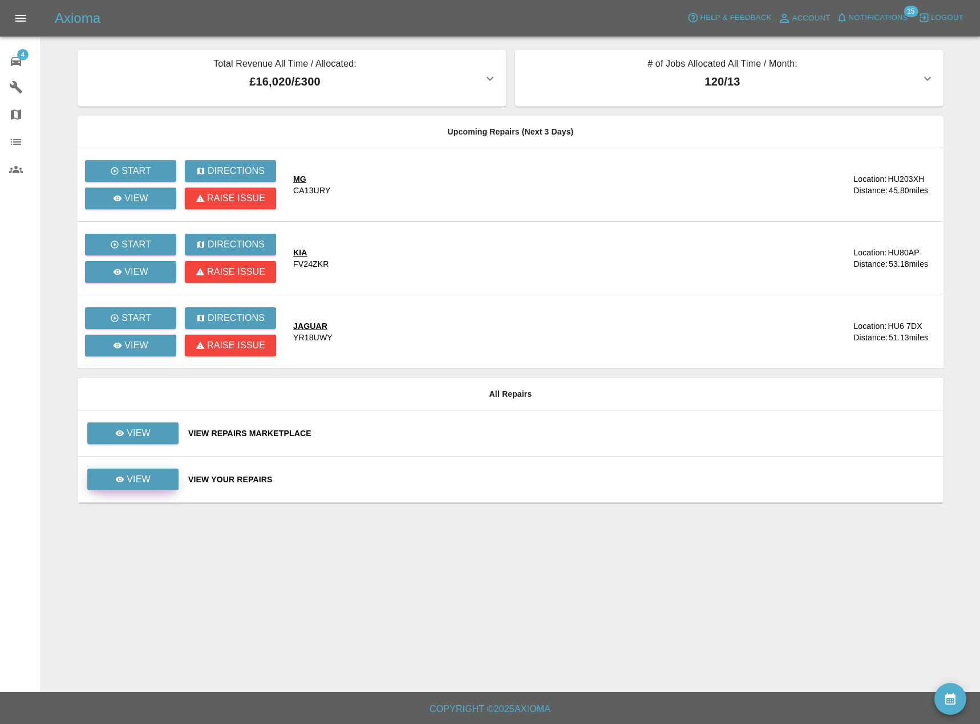
click at [154, 484] on link "View" at bounding box center [132, 480] width 91 height 22
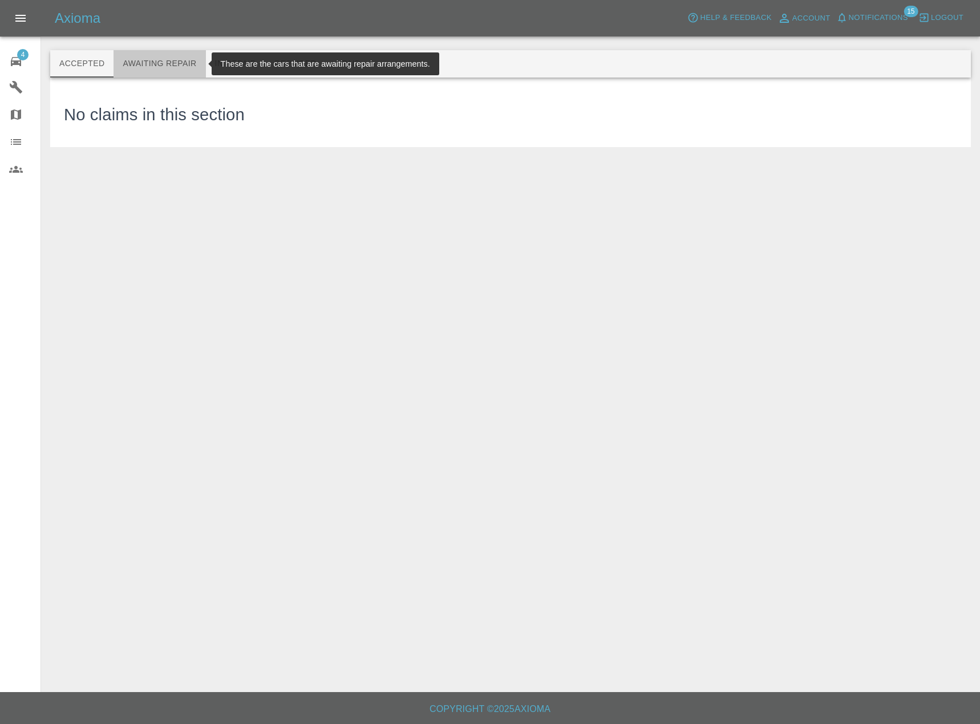
click at [155, 55] on button "Awaiting Repair" at bounding box center [159, 63] width 92 height 27
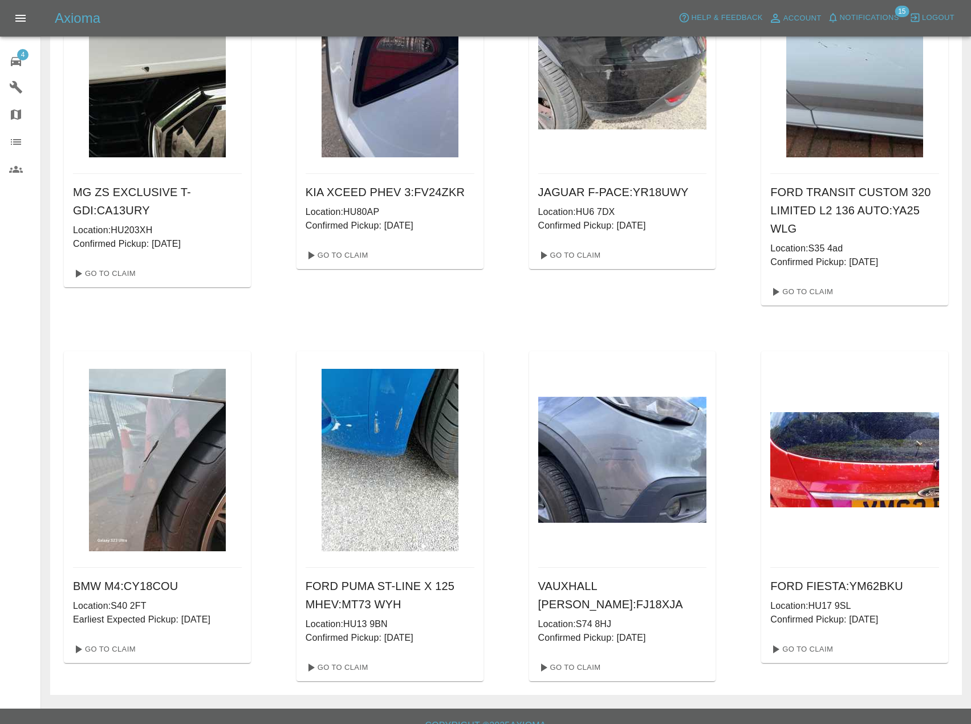
scroll to position [151, 0]
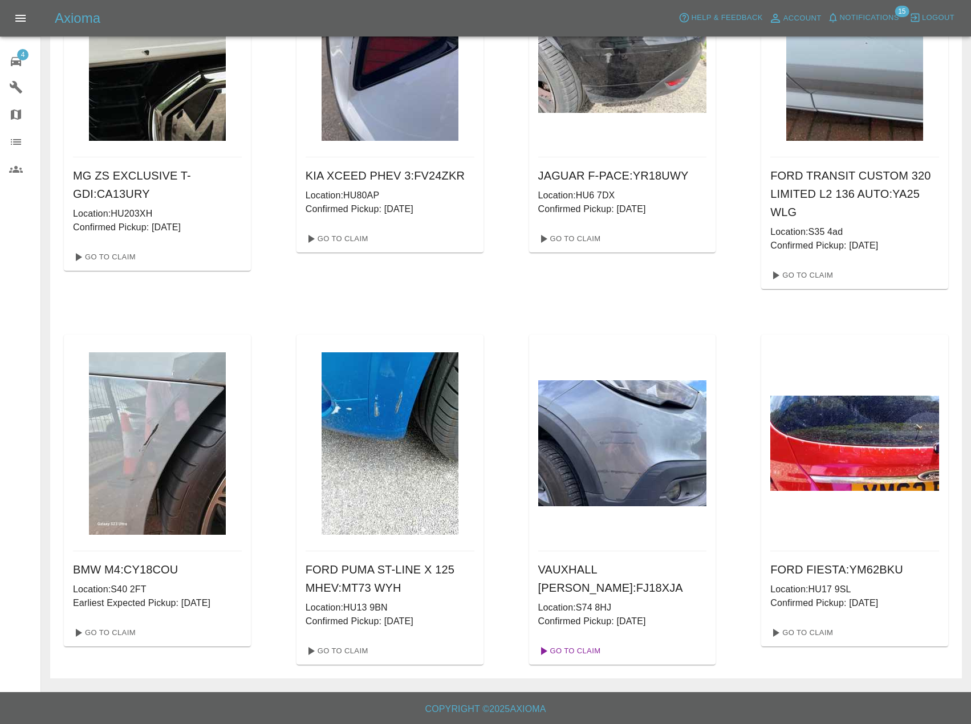
click at [581, 655] on link "Go To Claim" at bounding box center [569, 651] width 70 height 18
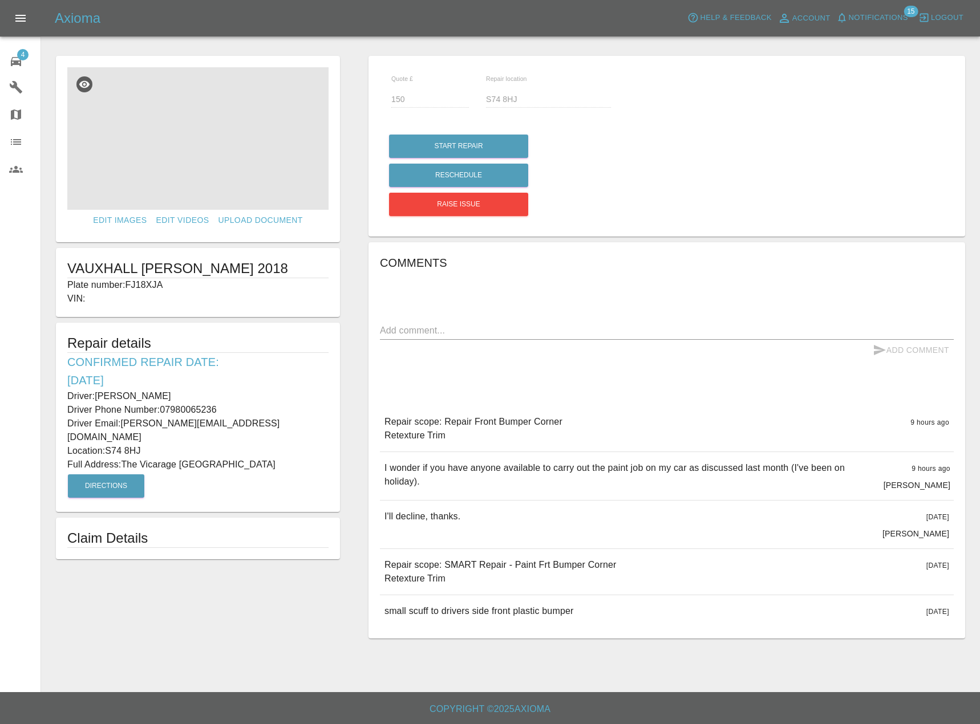
click at [133, 459] on p "Full Address: [GEOGRAPHIC_DATA]" at bounding box center [197, 465] width 261 height 14
drag, startPoint x: 144, startPoint y: 465, endPoint x: 60, endPoint y: 394, distance: 109.7
click at [60, 394] on div "Repair details Confirmed Repair Date: [DATE] Driver: [PERSON_NAME] Driver Phone…" at bounding box center [198, 417] width 284 height 189
copy div "Driver: [PERSON_NAME] Driver Phone Number: 07980065236 Driver Email: [PERSON_NA…"
click at [785, 364] on div "Comments x Add Comment Repair scope: Repair Front Bumper Corner Retexture Trim …" at bounding box center [667, 441] width 574 height 374
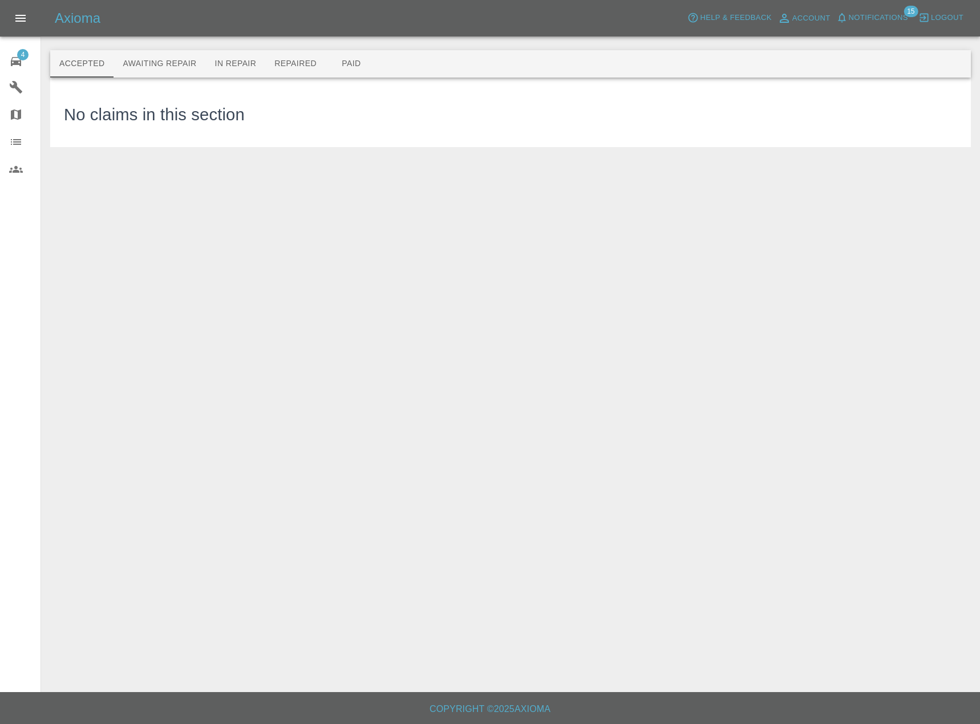
click at [166, 70] on button "Awaiting Repair" at bounding box center [159, 63] width 92 height 27
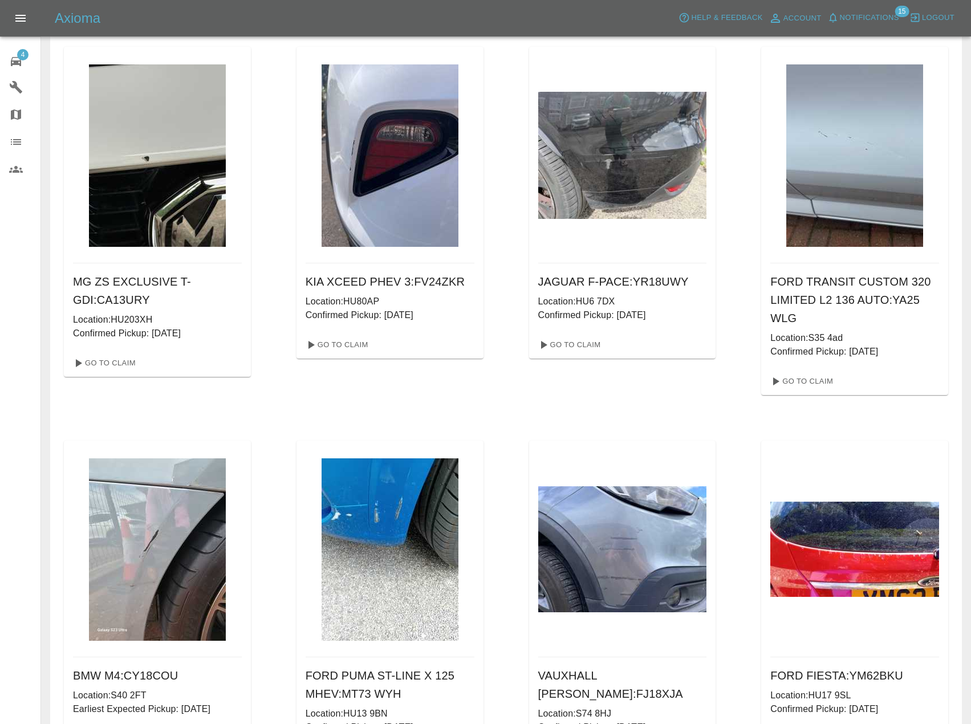
scroll to position [151, 0]
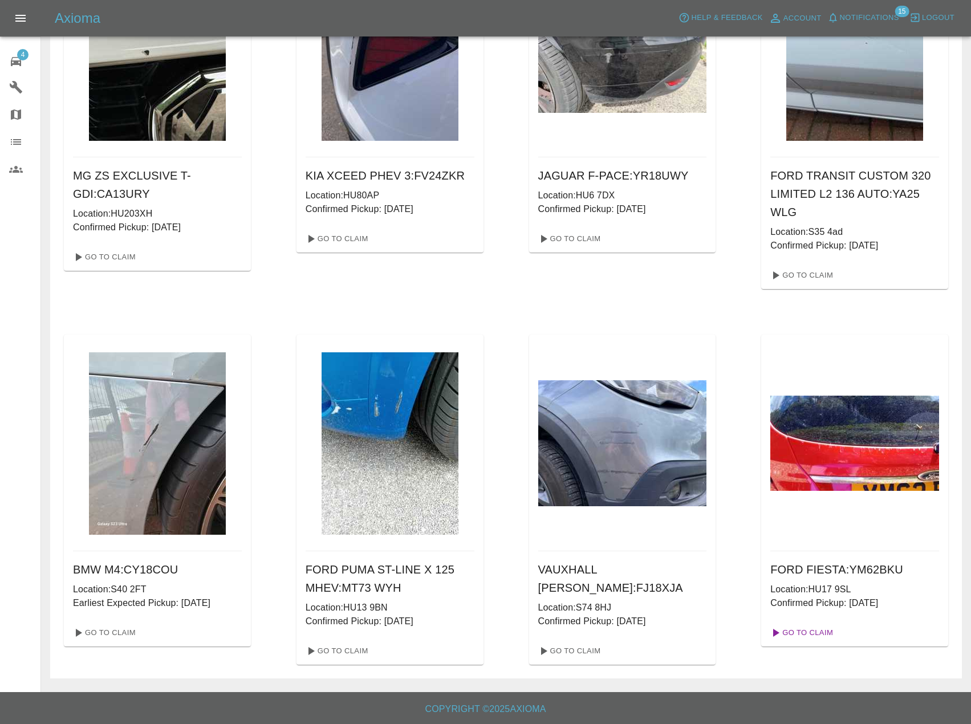
click at [816, 630] on link "Go To Claim" at bounding box center [801, 633] width 70 height 18
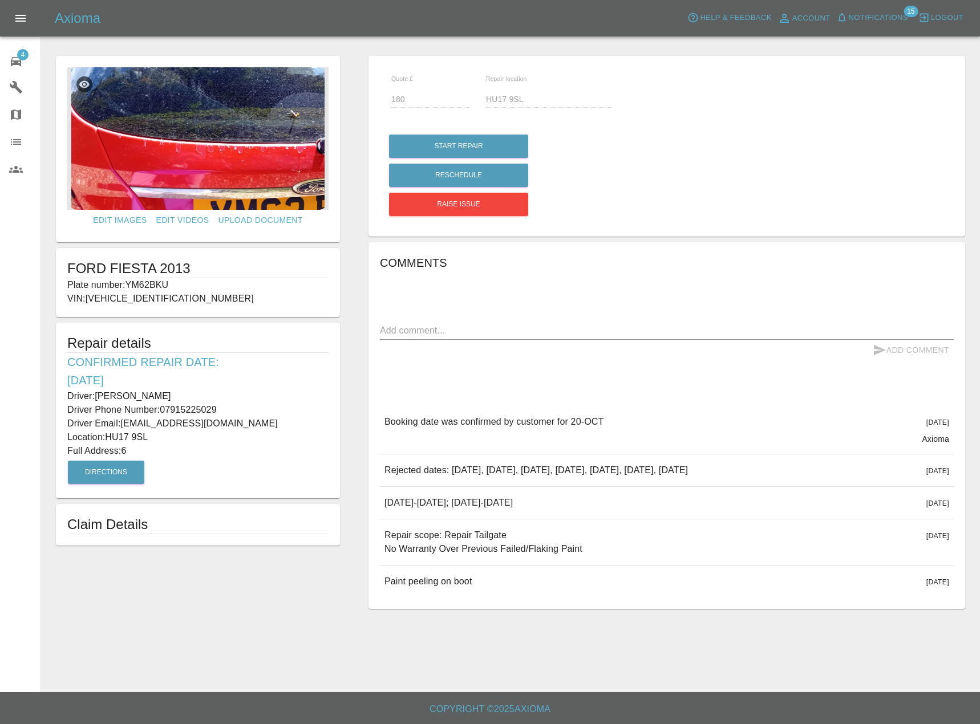
click at [220, 145] on img at bounding box center [197, 138] width 261 height 143
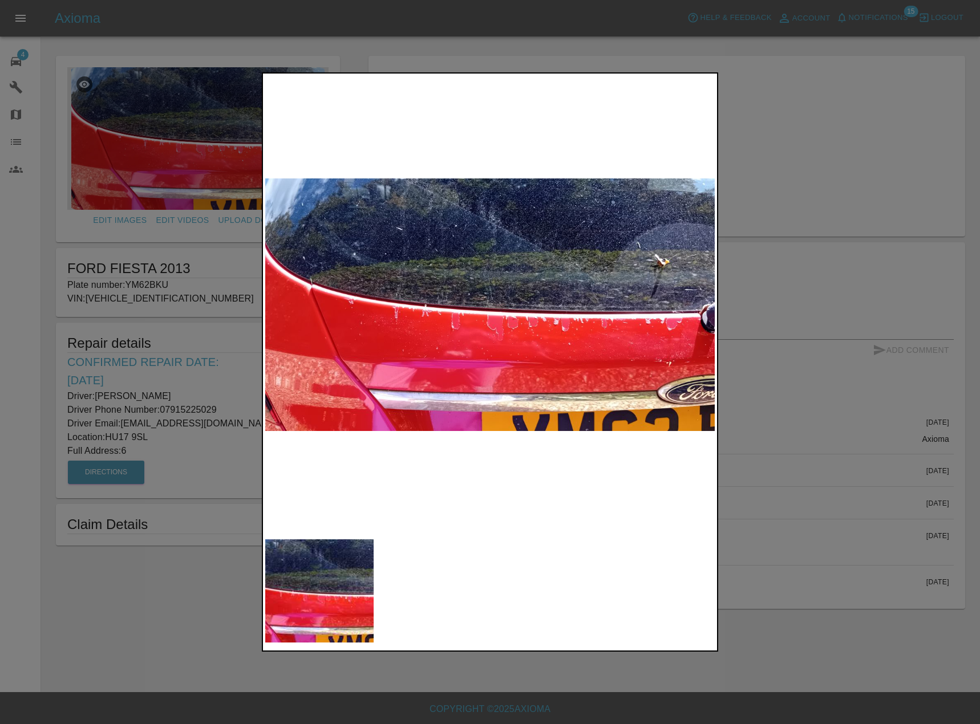
click at [825, 306] on div at bounding box center [490, 362] width 980 height 724
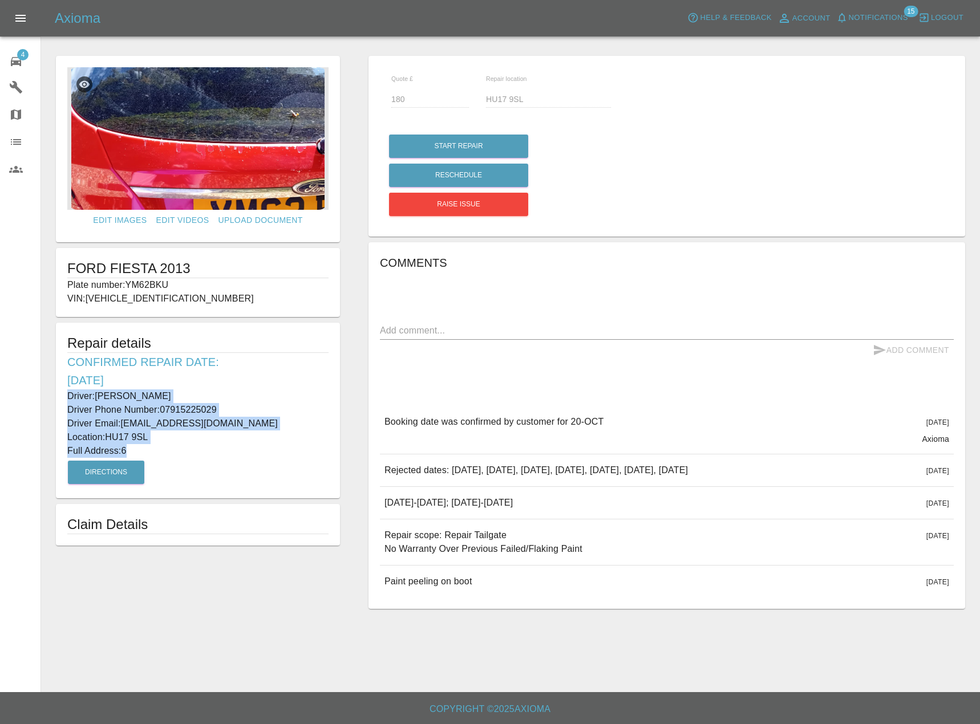
drag, startPoint x: 139, startPoint y: 451, endPoint x: 63, endPoint y: 397, distance: 93.2
click at [63, 397] on div "Repair details Confirmed Repair Date: [DATE] Driver: [PERSON_NAME] Driver Phone…" at bounding box center [198, 411] width 284 height 176
copy div "Driver: [PERSON_NAME] Driver Phone Number: 07915225029 Driver Email: [EMAIL_ADD…"
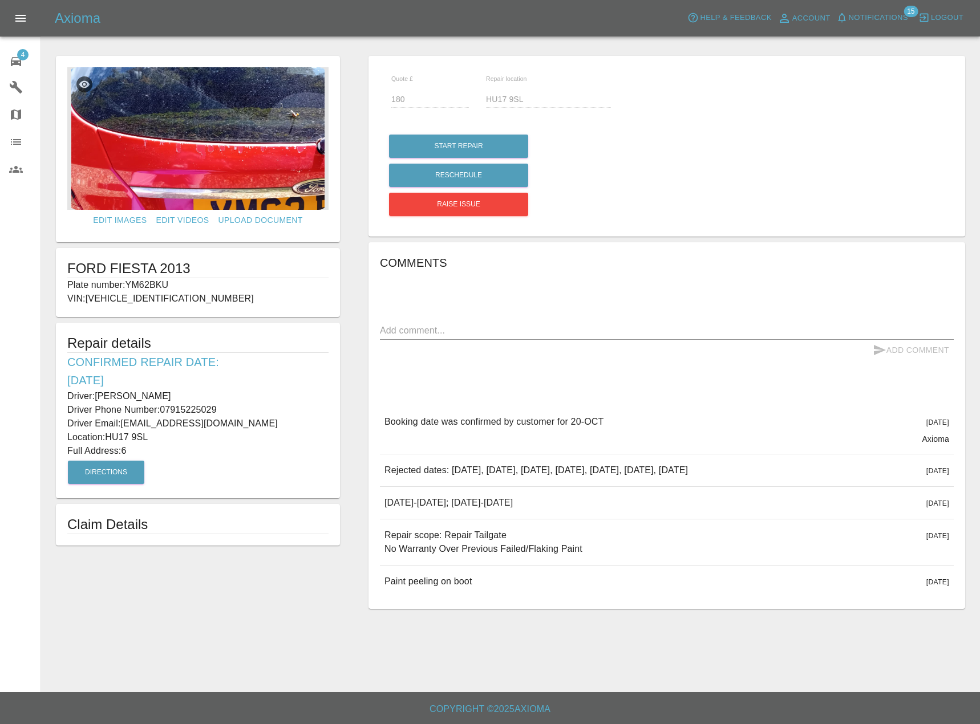
click at [543, 370] on div "Comments x Add Comment Booking date was confirmed by customer for [DATE][DATE] …" at bounding box center [667, 426] width 574 height 344
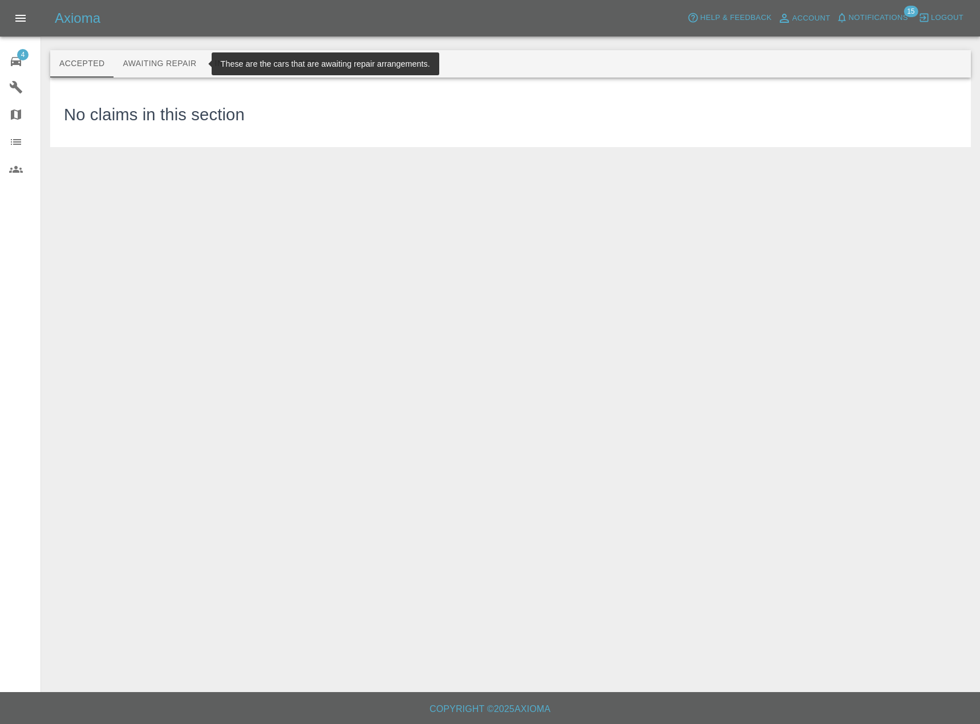
click at [132, 68] on button "Awaiting Repair" at bounding box center [159, 63] width 92 height 27
